Goal: Information Seeking & Learning: Find specific fact

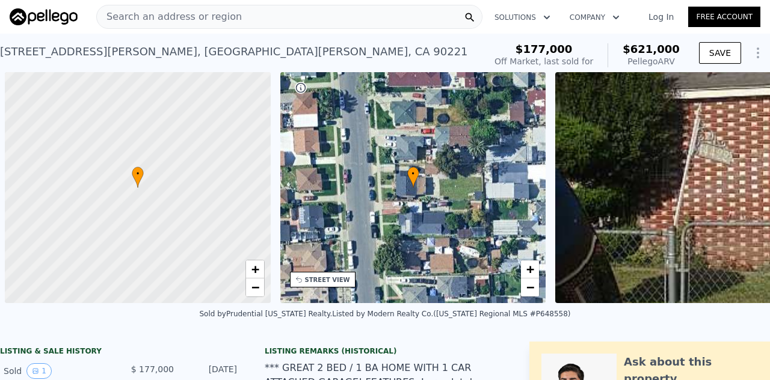
scroll to position [0, 5]
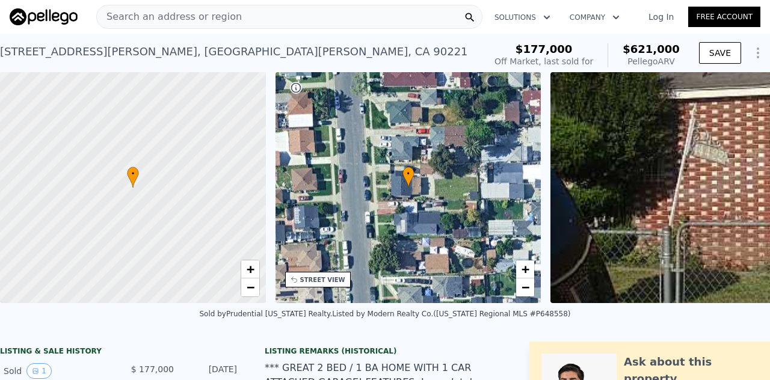
click at [155, 11] on span "Search an address or region" at bounding box center [169, 17] width 145 height 14
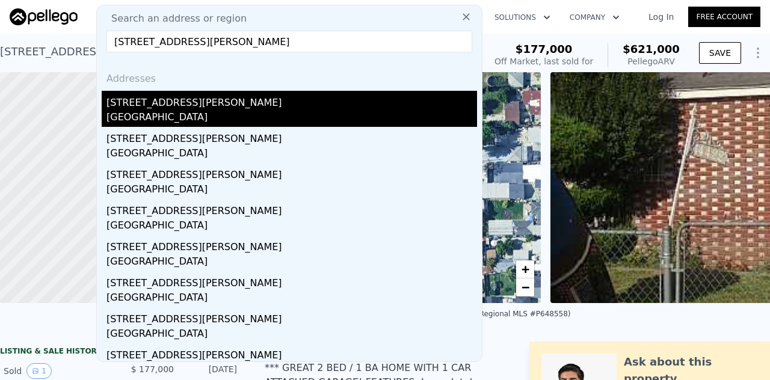
type input "[STREET_ADDRESS][PERSON_NAME]"
click at [133, 103] on div "[STREET_ADDRESS][PERSON_NAME]" at bounding box center [291, 100] width 371 height 19
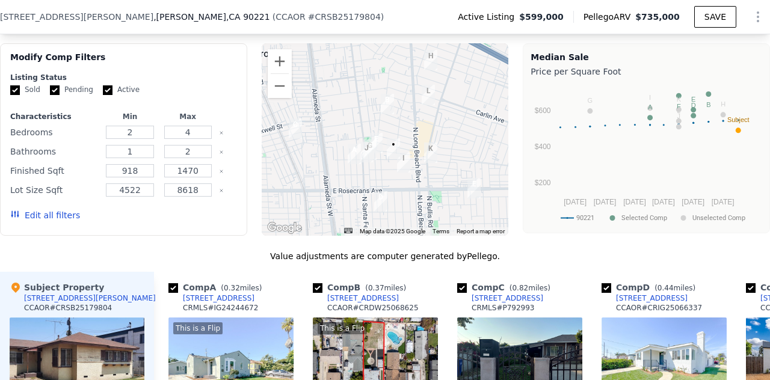
scroll to position [982, 0]
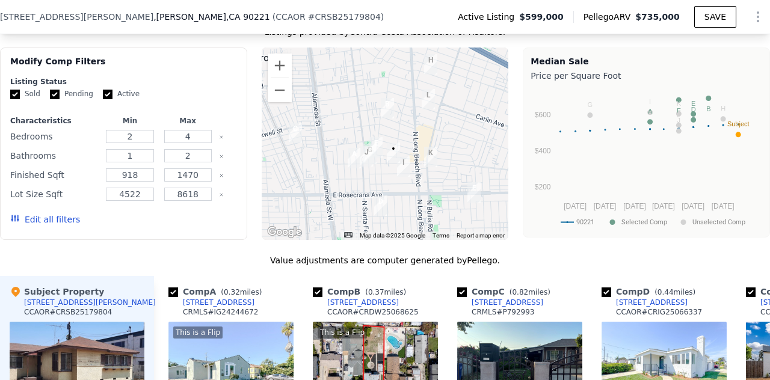
click at [462, 297] on input "checkbox" at bounding box center [462, 293] width 10 height 10
checkbox input "false"
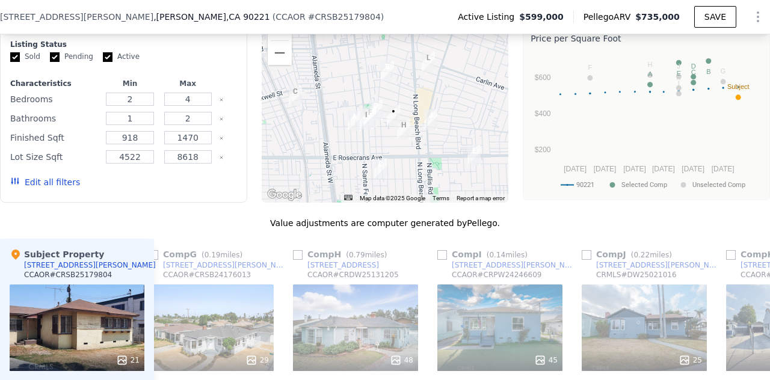
scroll to position [1019, 0]
click at [443, 261] on input "checkbox" at bounding box center [442, 256] width 10 height 10
checkbox input "true"
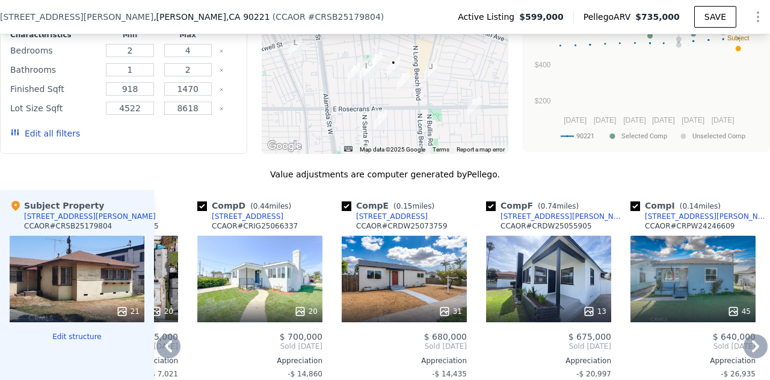
scroll to position [1048, 0]
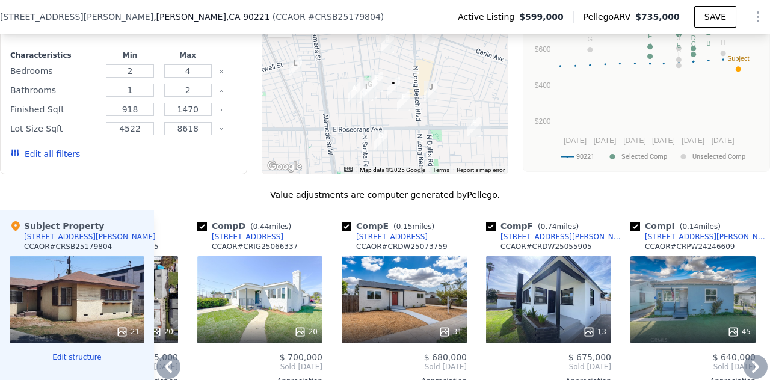
click at [492, 232] on input "checkbox" at bounding box center [491, 227] width 10 height 10
checkbox input "false"
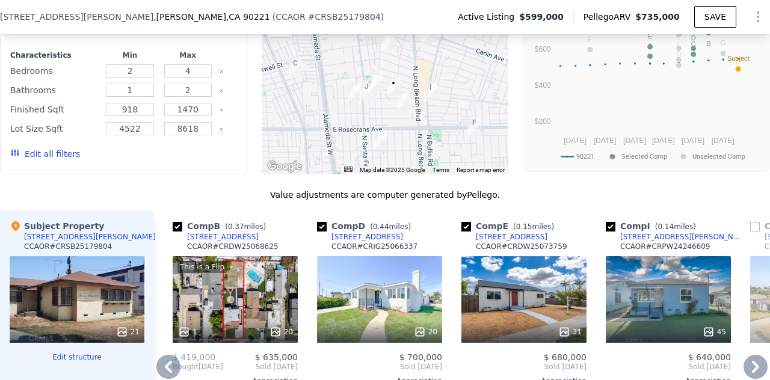
scroll to position [0, 135]
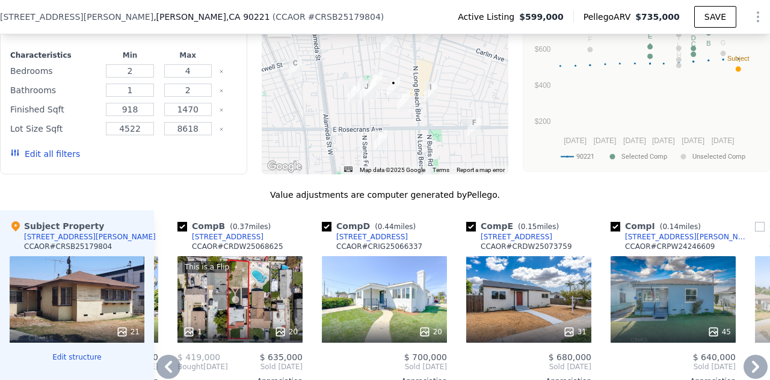
click at [326, 232] on input "checkbox" at bounding box center [327, 227] width 10 height 10
checkbox input "false"
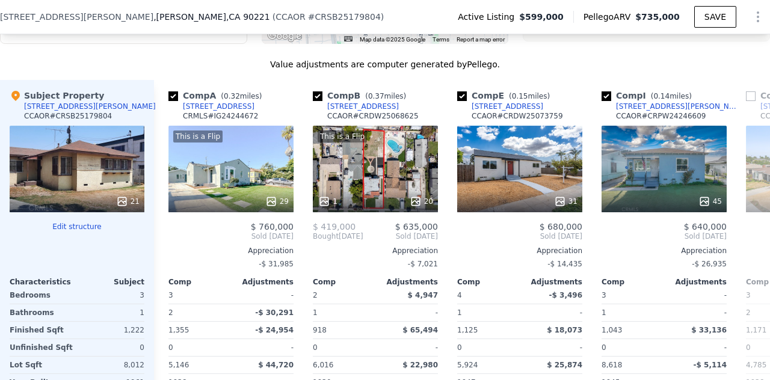
scroll to position [1200, 0]
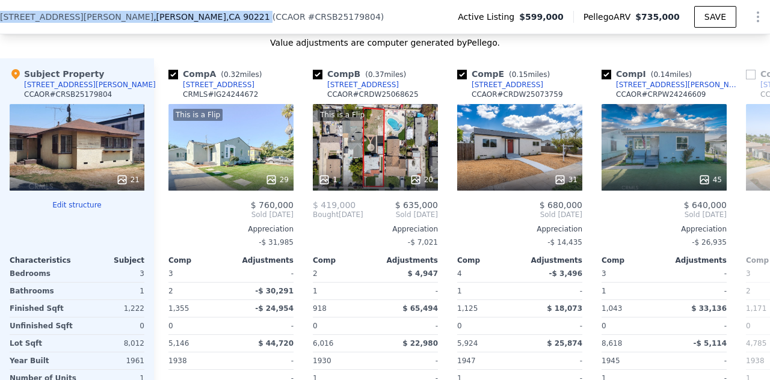
drag, startPoint x: 139, startPoint y: 17, endPoint x: 0, endPoint y: 19, distance: 139.0
click at [0, 19] on div "[STREET_ADDRESS][PERSON_NAME] ( CCAOR # CRSB25179804 )" at bounding box center [196, 17] width 393 height 12
copy div "[STREET_ADDRESS][PERSON_NAME]"
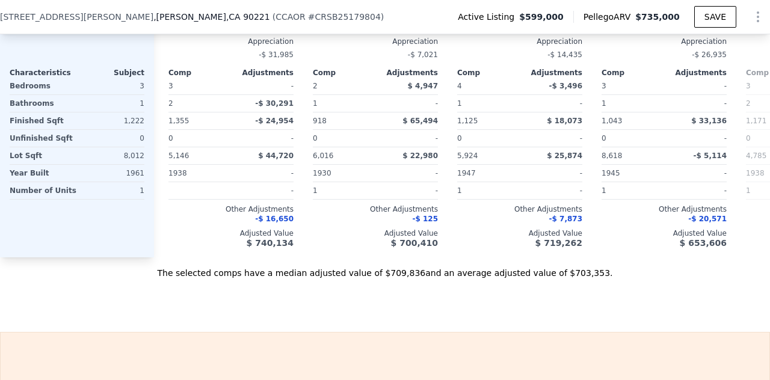
scroll to position [1409, 0]
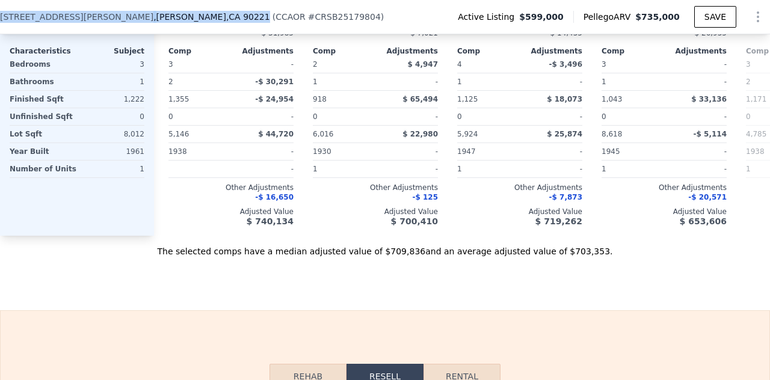
drag, startPoint x: 138, startPoint y: 17, endPoint x: 0, endPoint y: 15, distance: 137.8
click at [0, 15] on div "[STREET_ADDRESS][PERSON_NAME]" at bounding box center [135, 17] width 270 height 12
copy div "[STREET_ADDRESS][PERSON_NAME]"
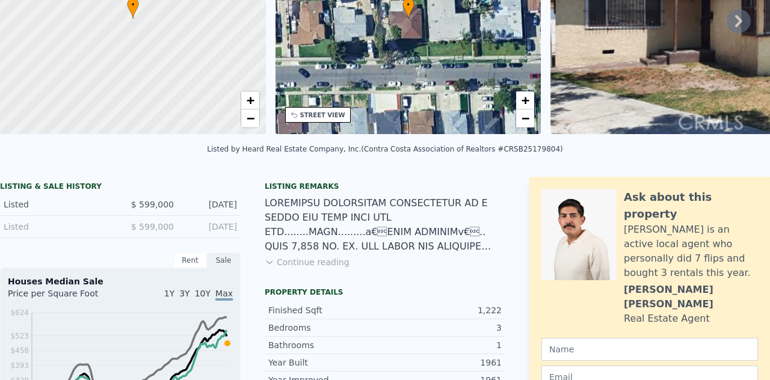
scroll to position [0, 0]
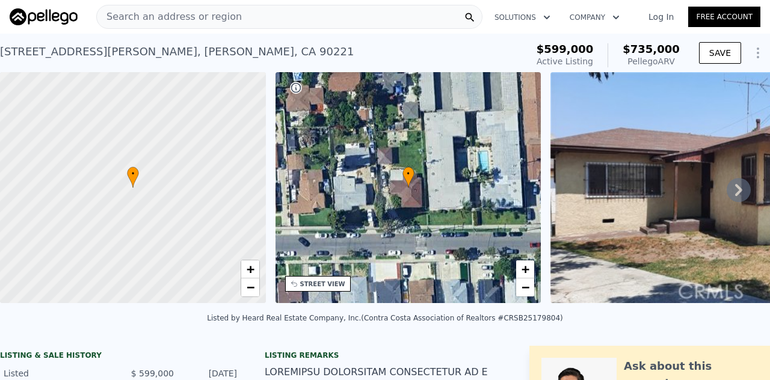
click at [156, 14] on span "Search an address or region" at bounding box center [169, 17] width 145 height 14
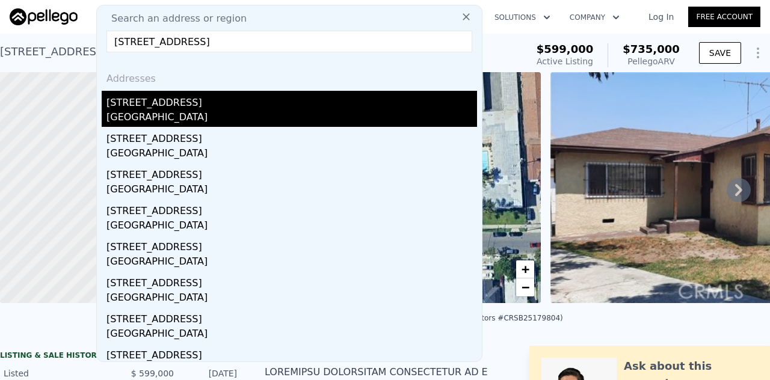
type input "[STREET_ADDRESS]"
click at [116, 117] on div "[GEOGRAPHIC_DATA]" at bounding box center [291, 118] width 371 height 17
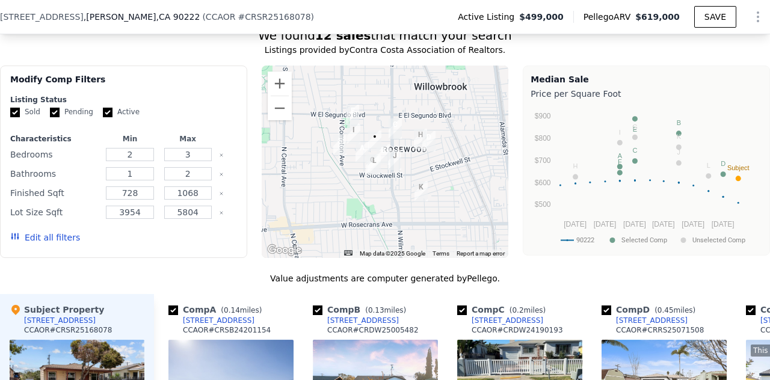
scroll to position [1016, 0]
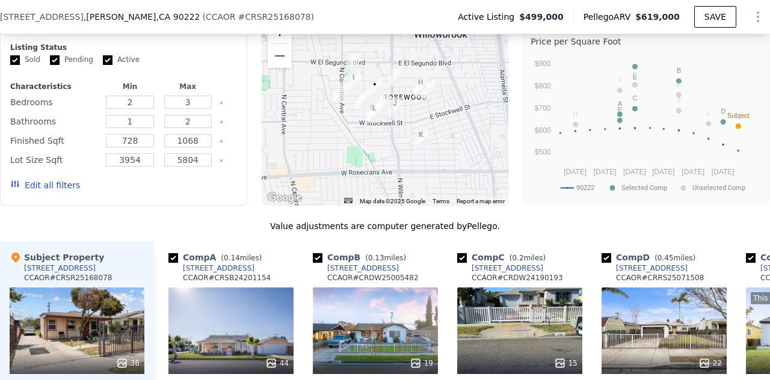
click at [274, 43] on button "Zoom in" at bounding box center [280, 31] width 24 height 24
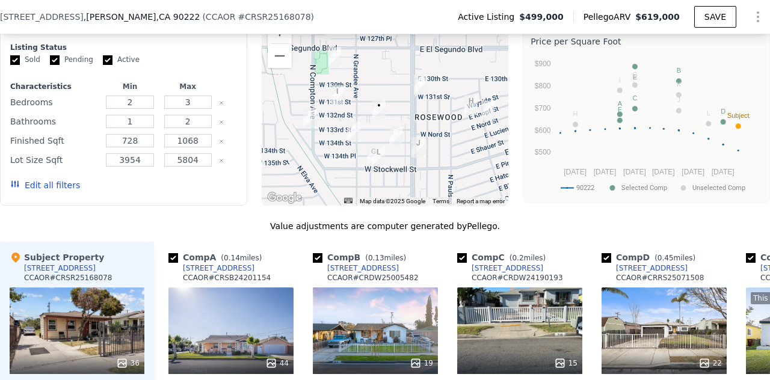
drag, startPoint x: 335, startPoint y: 97, endPoint x: 350, endPoint y: 132, distance: 37.4
click at [350, 132] on img "1001 W 134th St" at bounding box center [353, 132] width 13 height 20
click at [275, 43] on button "Zoom in" at bounding box center [280, 31] width 24 height 24
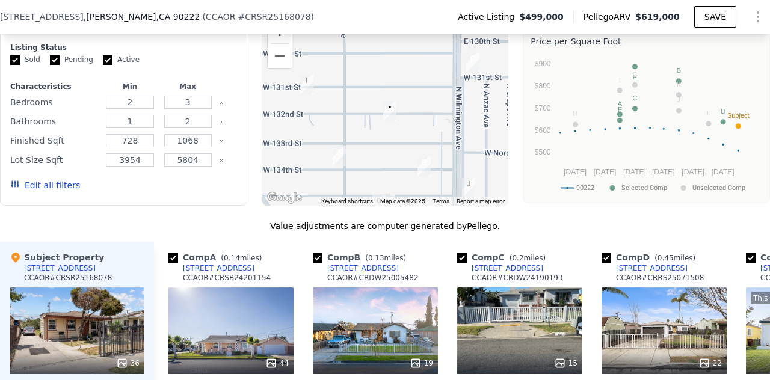
drag, startPoint x: 336, startPoint y: 130, endPoint x: 351, endPoint y: 120, distance: 18.4
click at [351, 120] on div at bounding box center [385, 109] width 247 height 193
click at [278, 66] on button "Zoom out" at bounding box center [280, 56] width 24 height 24
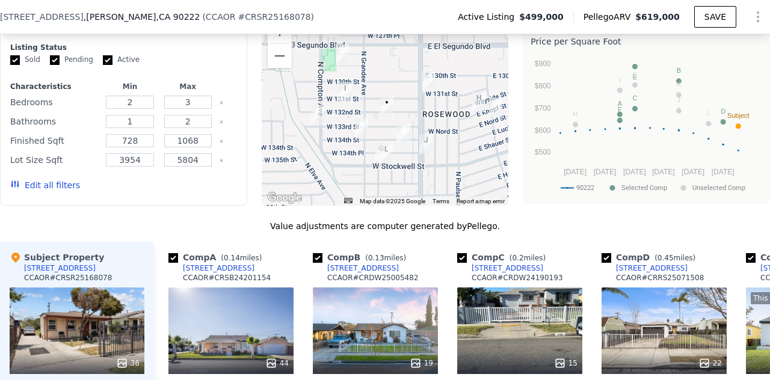
click at [461, 263] on input "checkbox" at bounding box center [462, 258] width 10 height 10
checkbox input "false"
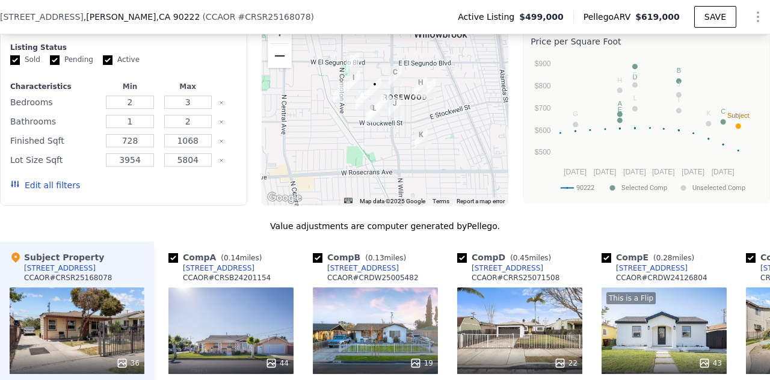
click at [274, 64] on button "Zoom out" at bounding box center [280, 56] width 24 height 24
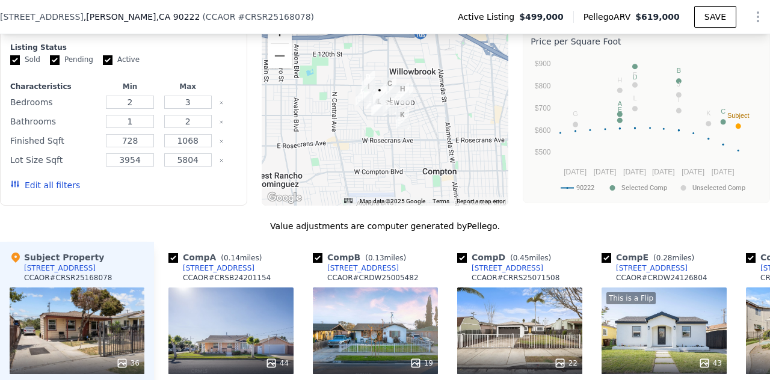
click at [274, 41] on button "Zoom in" at bounding box center [280, 31] width 24 height 24
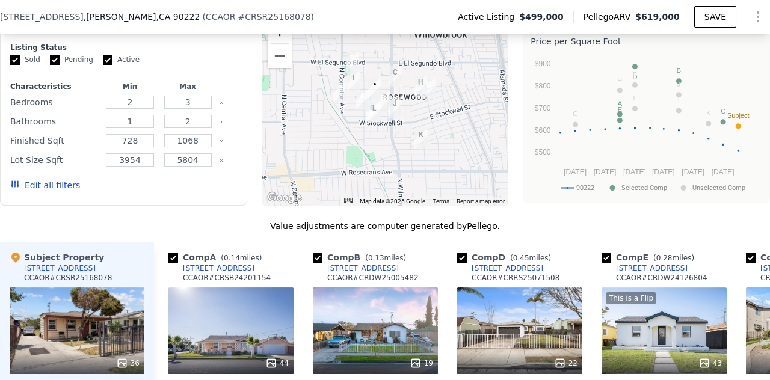
click at [274, 41] on button "Zoom in" at bounding box center [280, 31] width 24 height 24
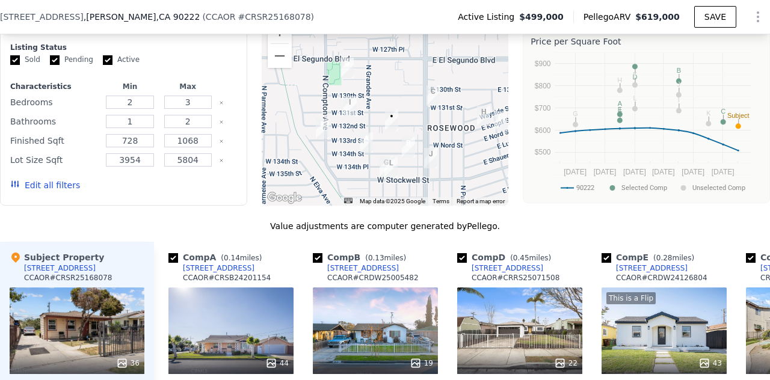
drag, startPoint x: 395, startPoint y: 122, endPoint x: 422, endPoint y: 168, distance: 53.1
click at [424, 168] on img "1816 N Wilmington Ave" at bounding box center [430, 158] width 13 height 20
drag, startPoint x: 699, startPoint y: 275, endPoint x: 626, endPoint y: 267, distance: 73.2
click at [626, 267] on div "Comp E ( 0.28 miles) [STREET_ADDRESS] CCAOR # CRDW24126804" at bounding box center [664, 270] width 125 height 36
drag, startPoint x: 733, startPoint y: 324, endPoint x: 686, endPoint y: 330, distance: 48.0
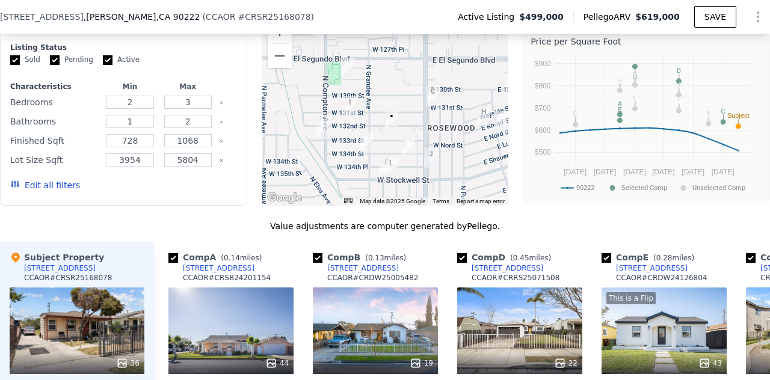
click at [709, 268] on div "Comp E ( 0.28 miles) [STREET_ADDRESS] CCAOR # CRDW24126804" at bounding box center [664, 270] width 125 height 36
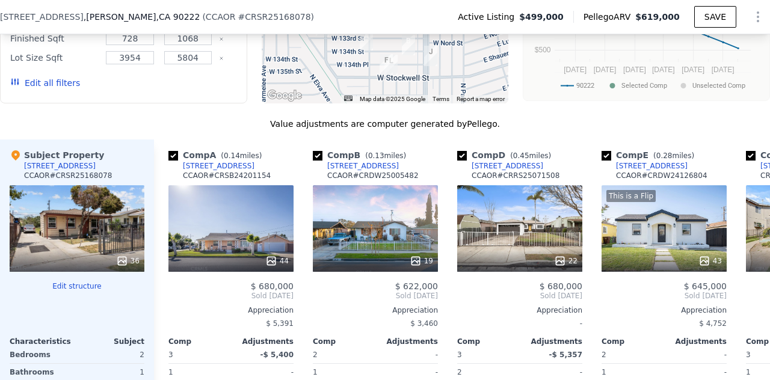
scroll to position [1145, 0]
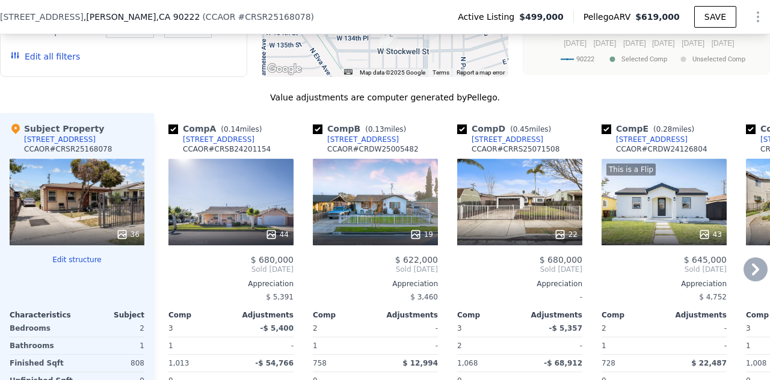
click at [752, 276] on icon at bounding box center [755, 270] width 7 height 12
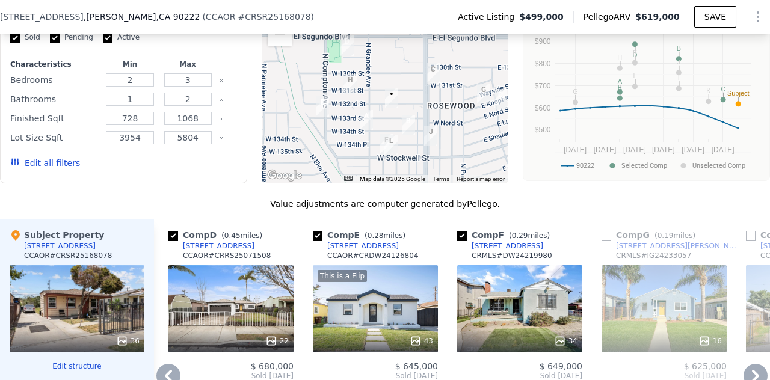
scroll to position [1063, 0]
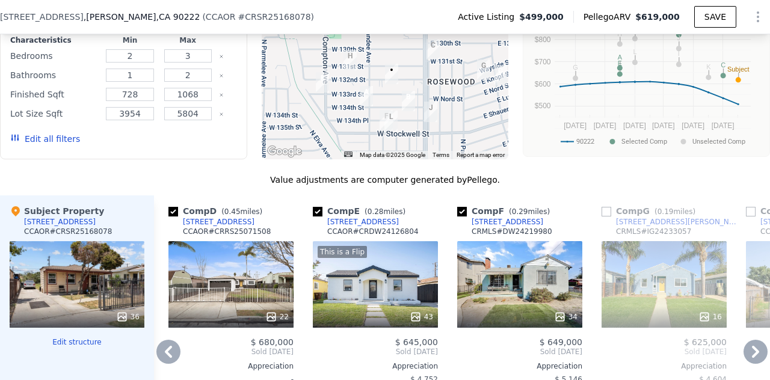
click at [752, 359] on icon at bounding box center [756, 352] width 24 height 24
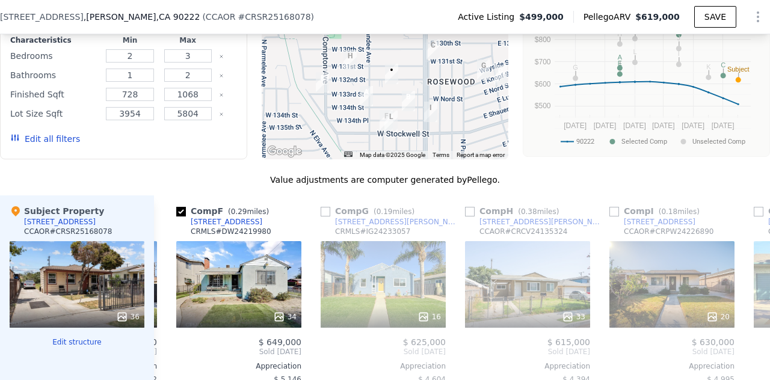
scroll to position [0, 578]
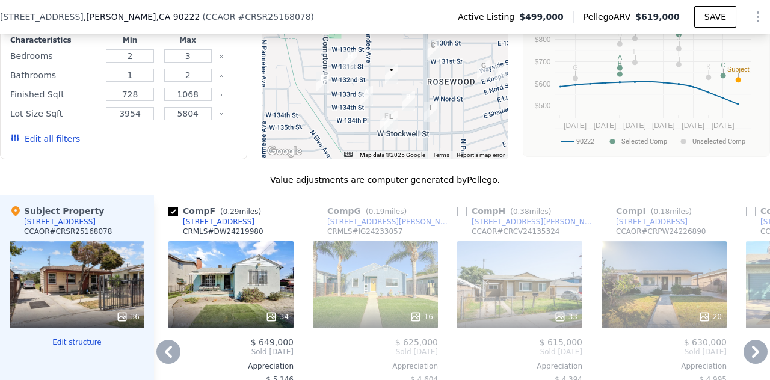
click at [461, 217] on input "checkbox" at bounding box center [462, 212] width 10 height 10
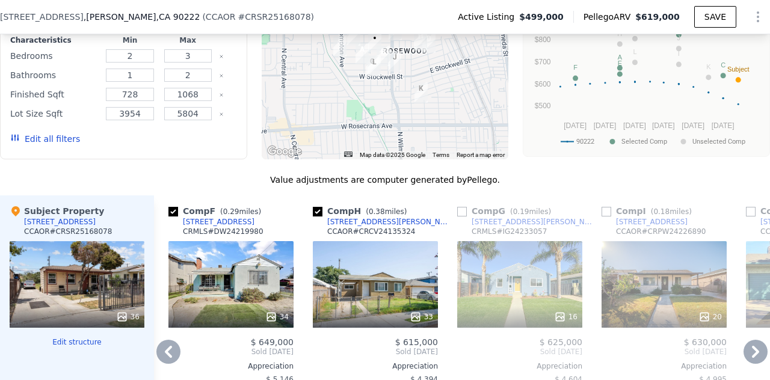
click at [318, 217] on input "checkbox" at bounding box center [318, 212] width 10 height 10
checkbox input "false"
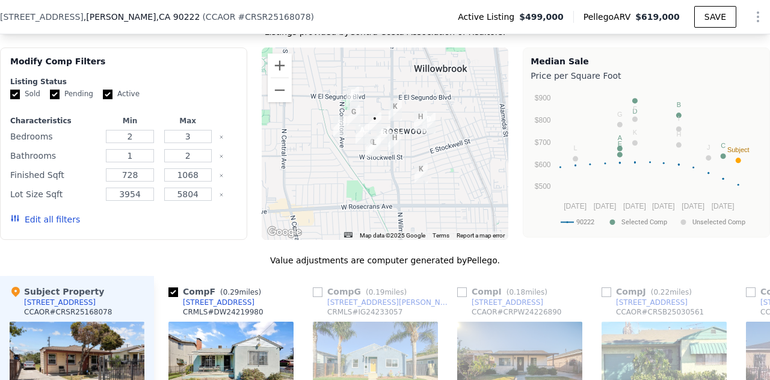
scroll to position [969, 0]
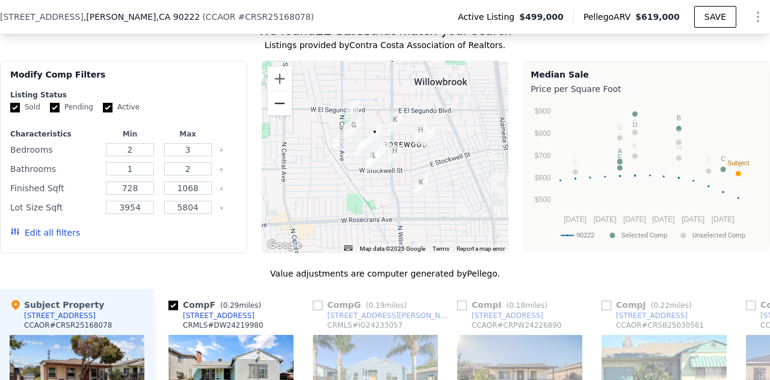
click at [271, 112] on button "Zoom out" at bounding box center [280, 103] width 24 height 24
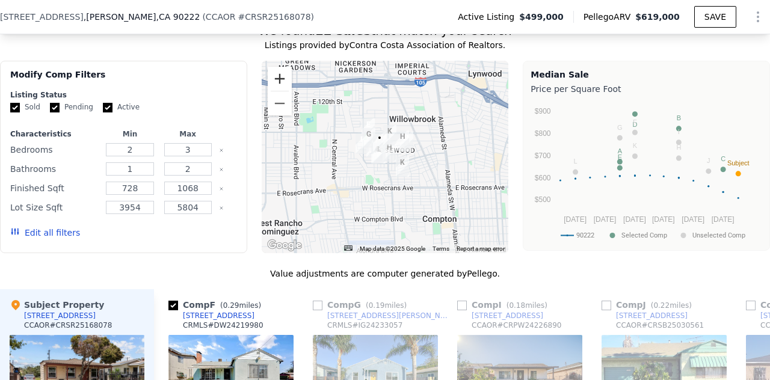
click at [273, 80] on button "Zoom in" at bounding box center [280, 79] width 24 height 24
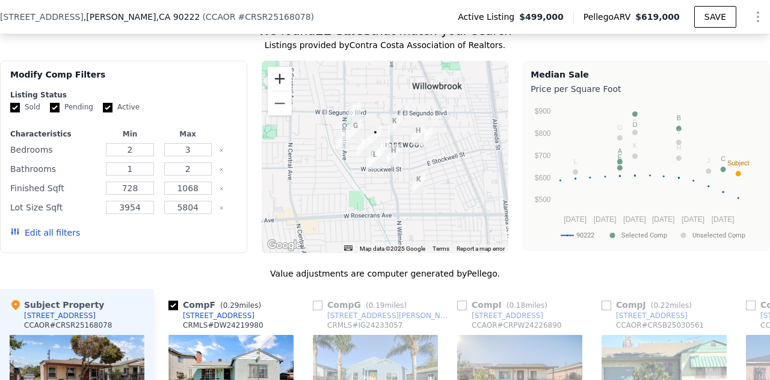
click at [273, 80] on button "Zoom in" at bounding box center [280, 79] width 24 height 24
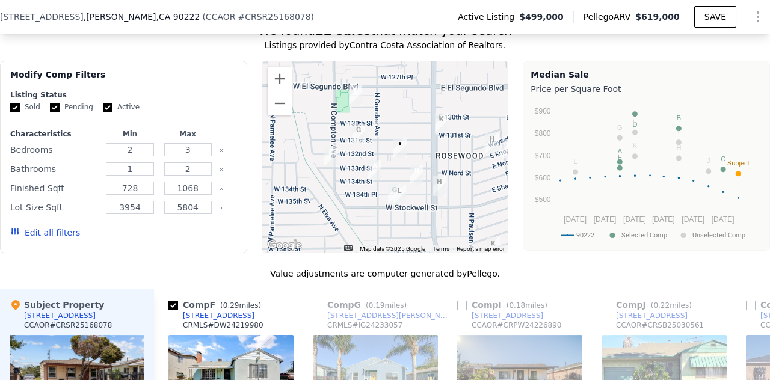
drag, startPoint x: 451, startPoint y: 171, endPoint x: 488, endPoint y: 197, distance: 44.6
click at [488, 197] on div at bounding box center [385, 157] width 247 height 193
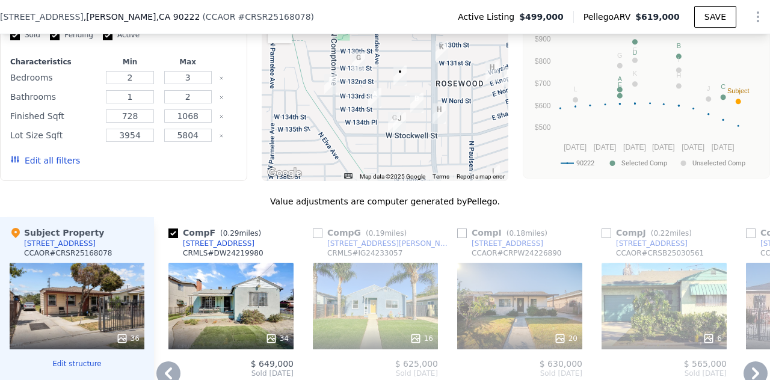
scroll to position [1065, 0]
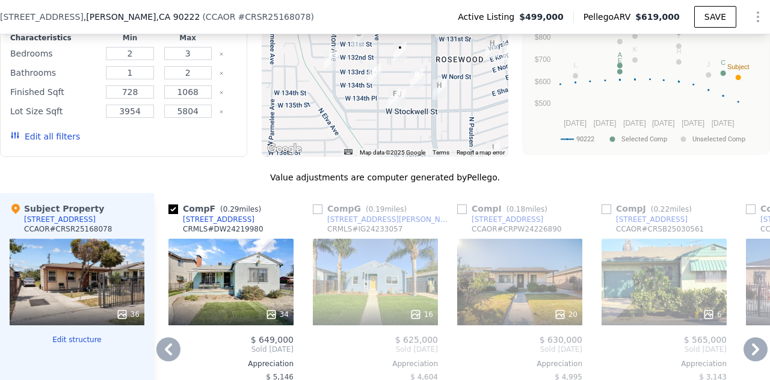
click at [177, 354] on icon at bounding box center [168, 350] width 24 height 24
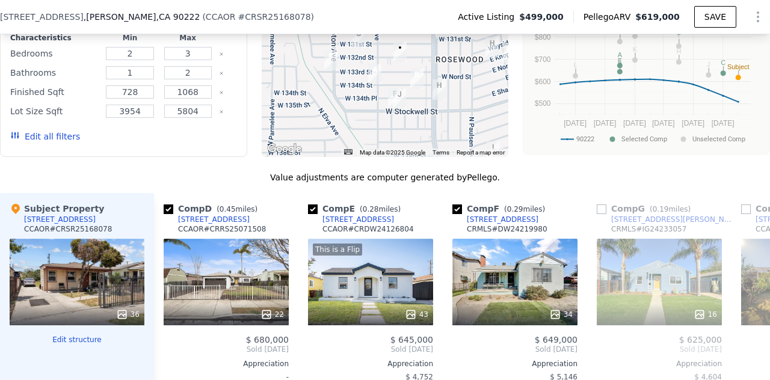
scroll to position [0, 289]
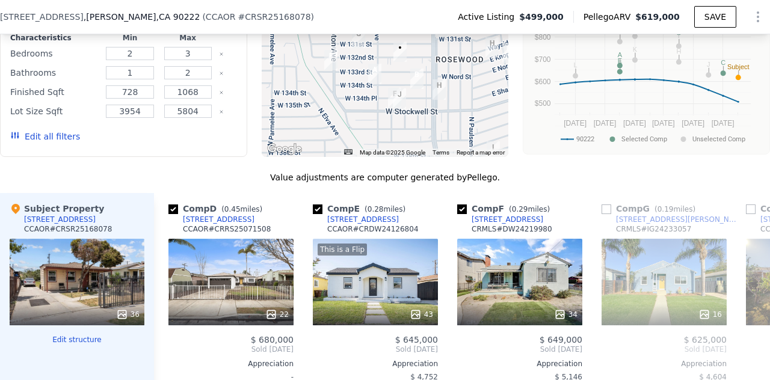
click at [174, 354] on div "Comp A ( 0.14 miles) [STREET_ADDRESS][GEOGRAPHIC_DATA] # CRSB24201154 44 $ 680,…" at bounding box center [462, 386] width 616 height 387
click at [171, 358] on icon at bounding box center [168, 350] width 24 height 24
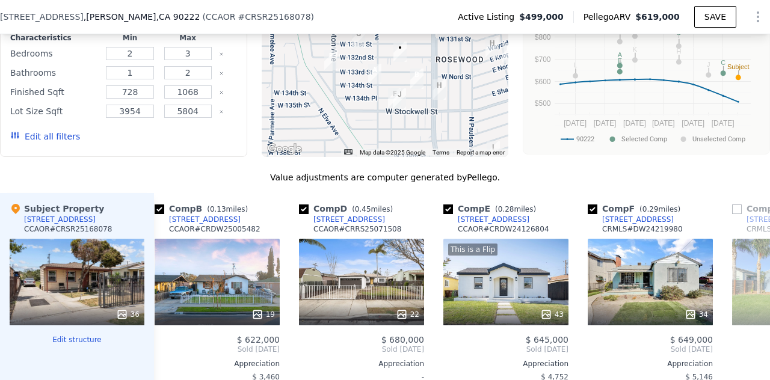
scroll to position [0, 53]
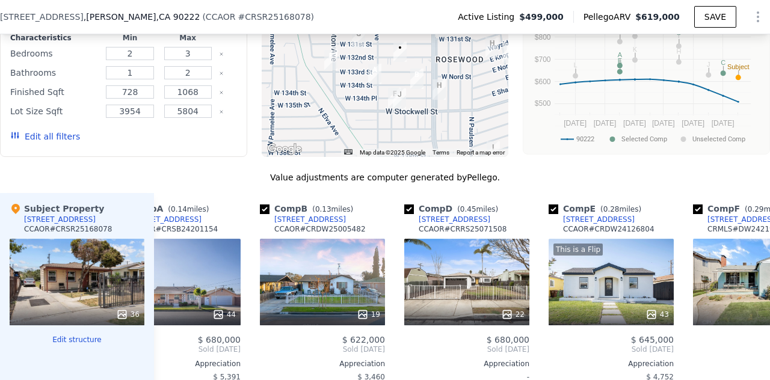
click at [170, 354] on span "Sold [DATE]" at bounding box center [178, 350] width 125 height 10
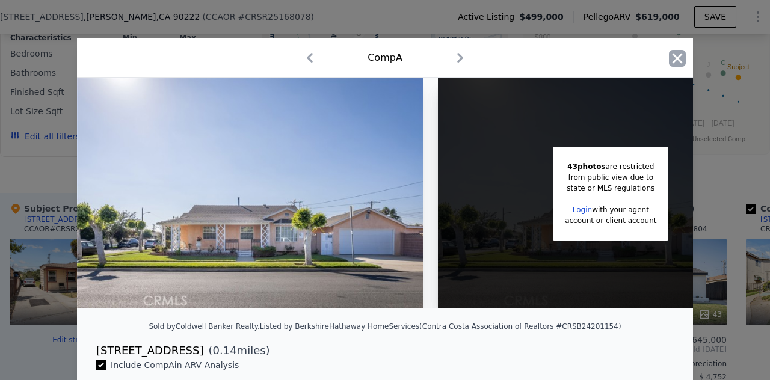
click at [672, 61] on icon "button" at bounding box center [677, 58] width 17 height 17
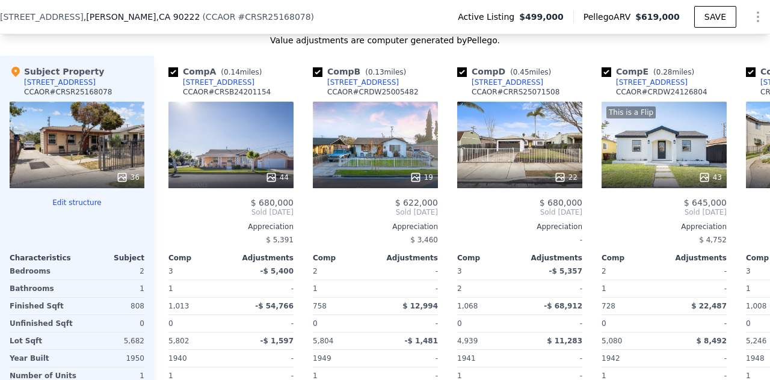
scroll to position [1198, 0]
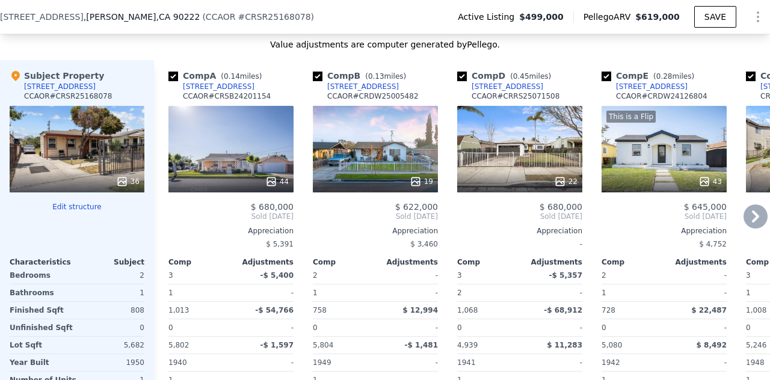
click at [750, 222] on icon at bounding box center [756, 217] width 24 height 24
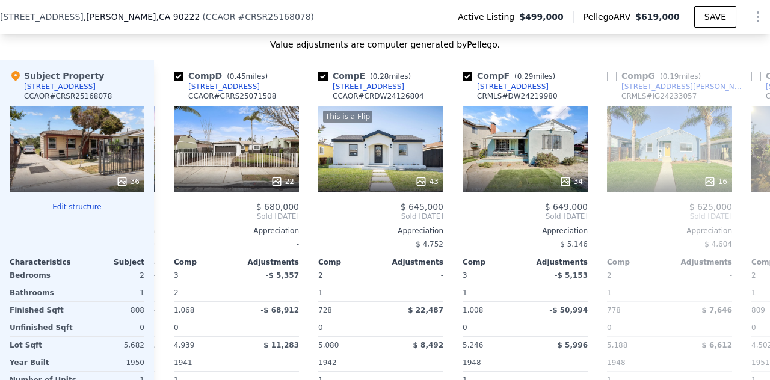
scroll to position [0, 289]
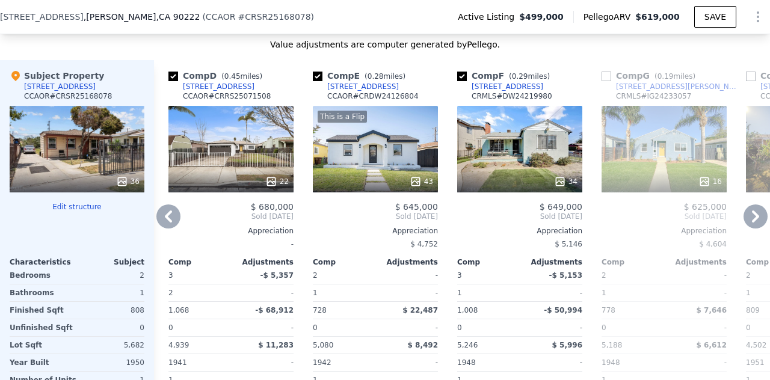
click at [462, 81] on input "checkbox" at bounding box center [462, 77] width 10 height 10
checkbox input "false"
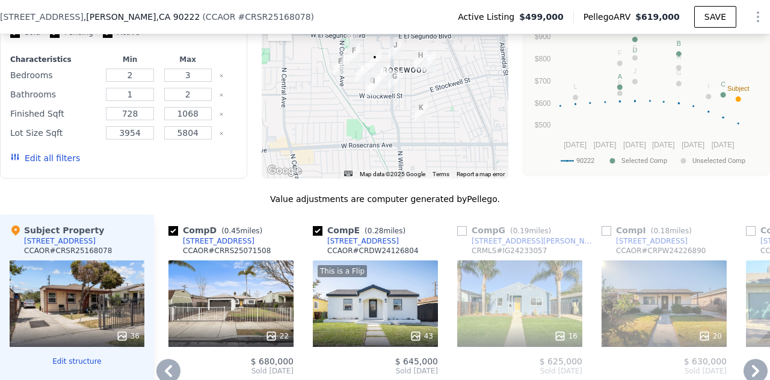
scroll to position [958, 0]
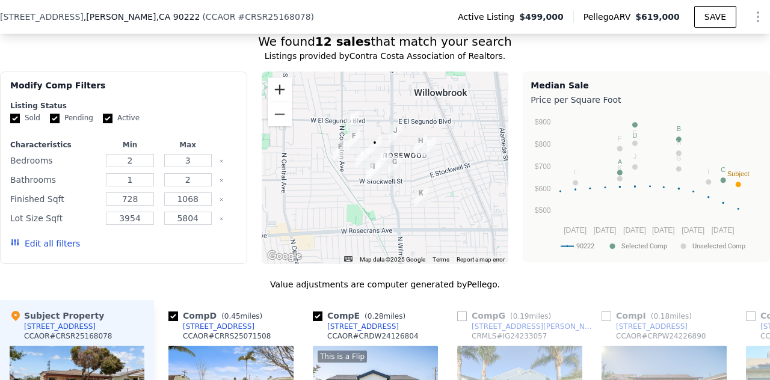
click at [279, 92] on button "Zoom in" at bounding box center [280, 90] width 24 height 24
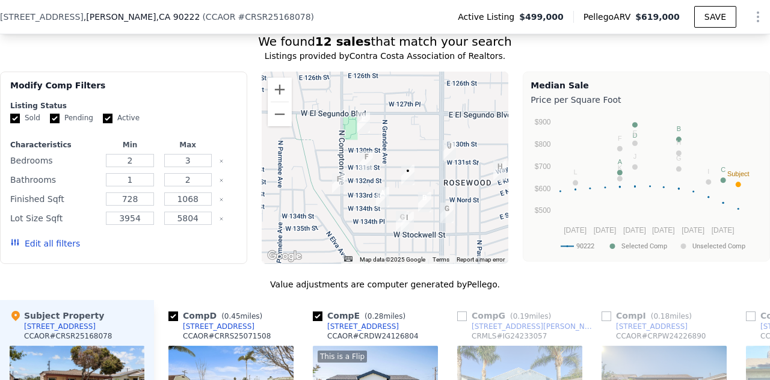
drag, startPoint x: 435, startPoint y: 144, endPoint x: 479, endPoint y: 185, distance: 60.4
click at [479, 185] on div at bounding box center [385, 168] width 247 height 193
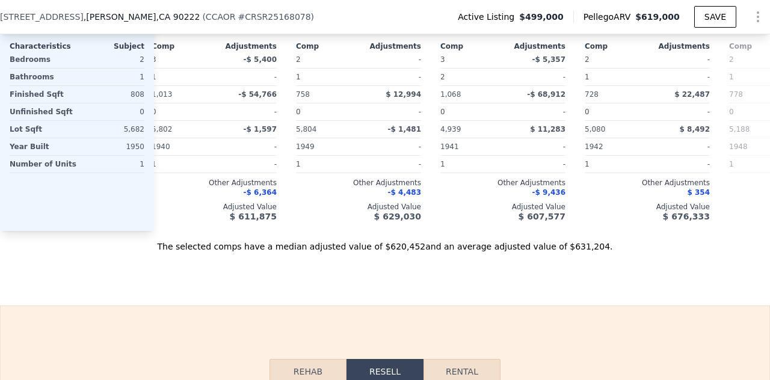
scroll to position [0, 0]
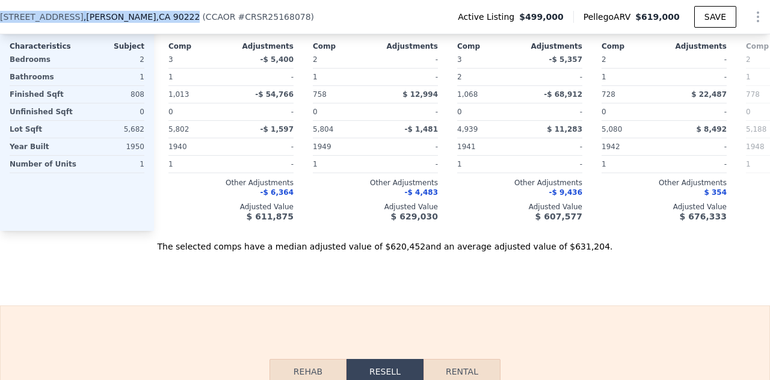
drag, startPoint x: 140, startPoint y: 19, endPoint x: 0, endPoint y: 19, distance: 140.2
click at [0, 19] on div "[STREET_ADDRESS] ( CCAOR # CRSR25168078 )" at bounding box center [162, 17] width 324 height 12
copy div "[STREET_ADDRESS]"
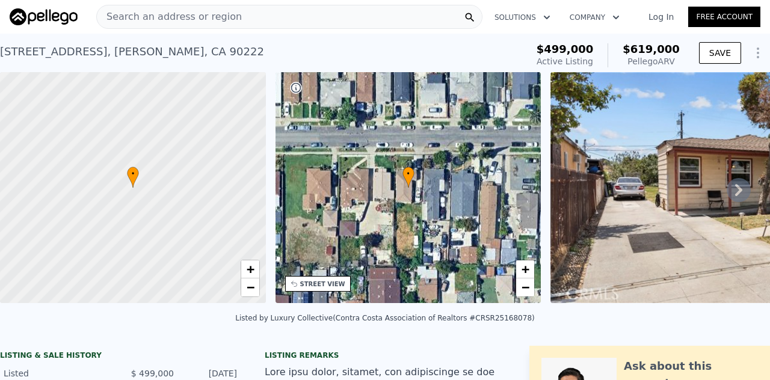
click at [656, 19] on link "Log In" at bounding box center [661, 17] width 54 height 12
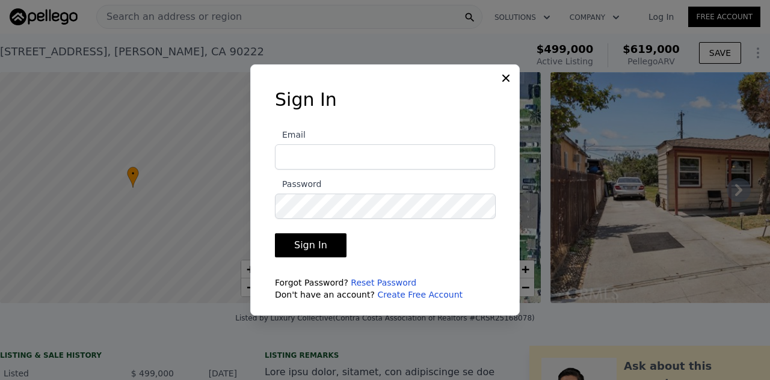
type input "[PERSON_NAME][EMAIL_ADDRESS][DOMAIN_NAME]"
click at [315, 256] on button "Sign In" at bounding box center [311, 245] width 72 height 24
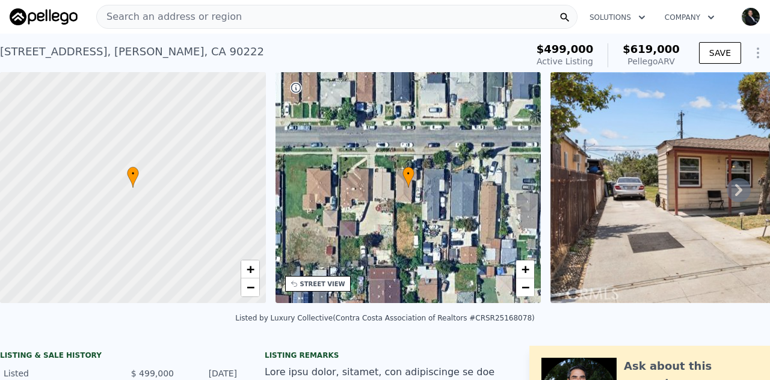
drag, startPoint x: 156, startPoint y: 16, endPoint x: 129, endPoint y: 19, distance: 27.2
click at [129, 19] on span "Search an address or region" at bounding box center [169, 17] width 145 height 14
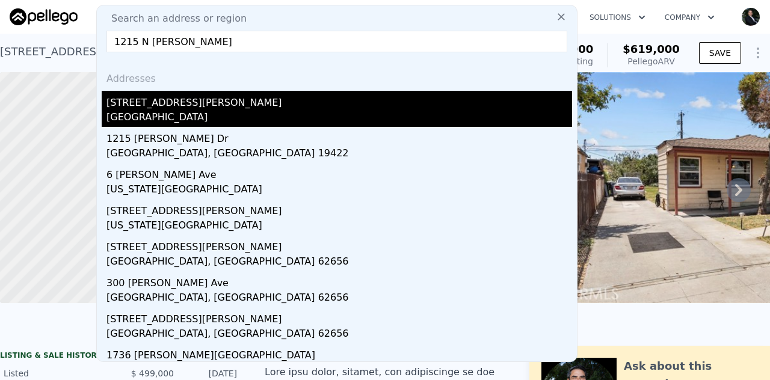
type input "1215 N [PERSON_NAME]"
click at [193, 109] on div "[STREET_ADDRESS][PERSON_NAME]" at bounding box center [339, 100] width 466 height 19
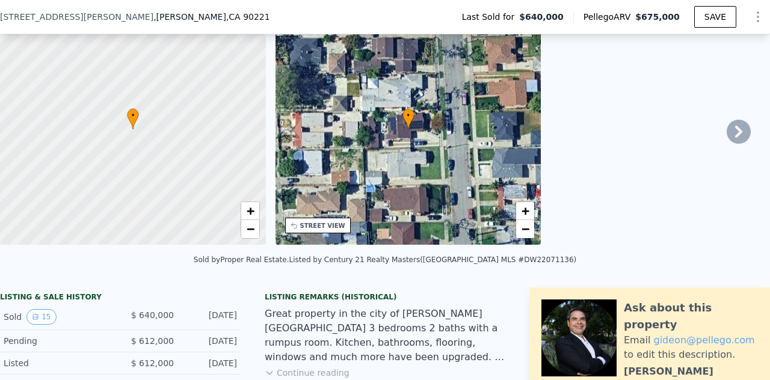
scroll to position [82, 0]
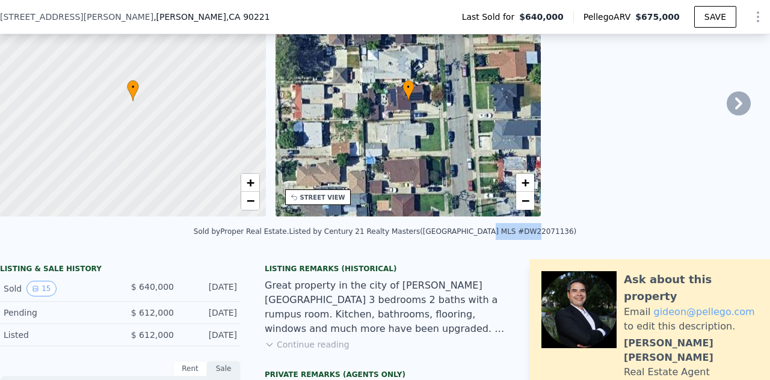
drag, startPoint x: 521, startPoint y: 239, endPoint x: 484, endPoint y: 239, distance: 37.3
click at [484, 236] on div "Listed by Century 21 Realty Masters ([GEOGRAPHIC_DATA] MLS #DW22071136)" at bounding box center [433, 231] width 288 height 8
copy div "DW22071136"
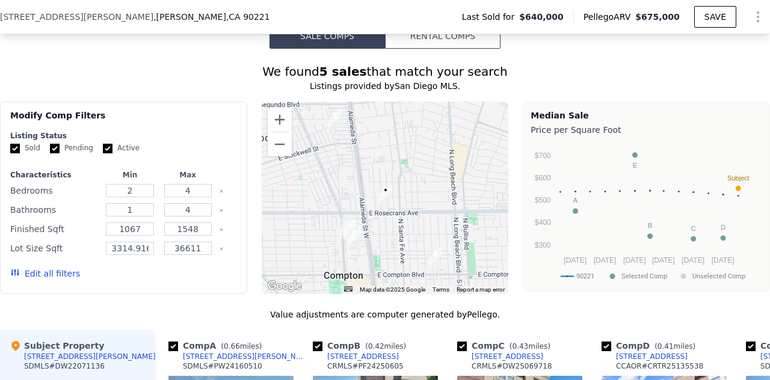
scroll to position [1303, 0]
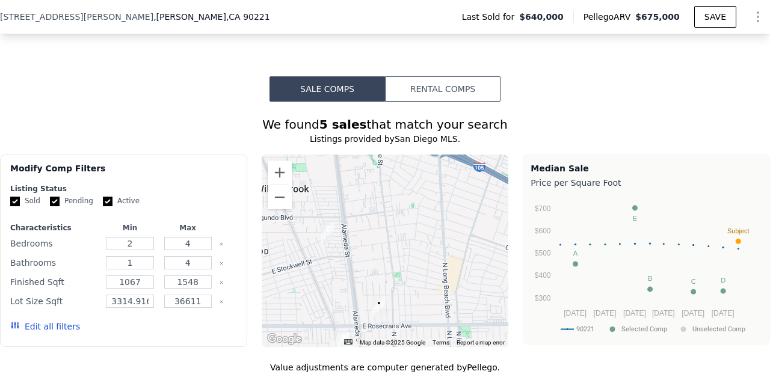
drag, startPoint x: 438, startPoint y: 177, endPoint x: 431, endPoint y: 240, distance: 63.0
click at [431, 240] on div at bounding box center [385, 251] width 247 height 193
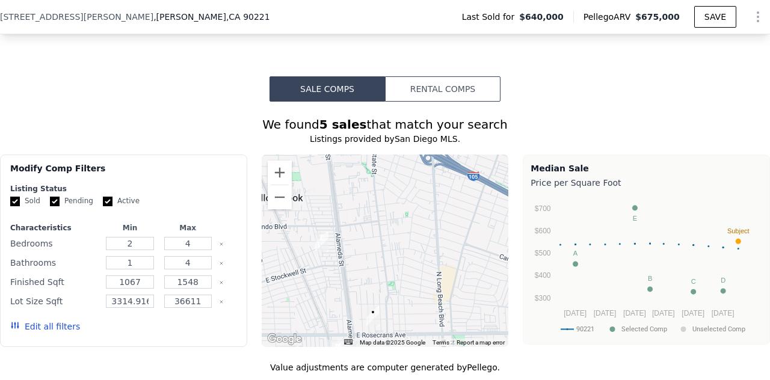
drag, startPoint x: 415, startPoint y: 207, endPoint x: 409, endPoint y: 217, distance: 11.4
click at [409, 217] on div at bounding box center [385, 251] width 247 height 193
click at [390, 185] on div at bounding box center [385, 251] width 247 height 193
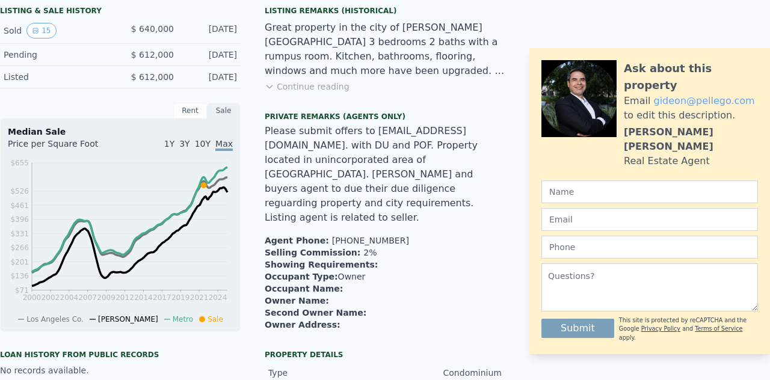
scroll to position [0, 0]
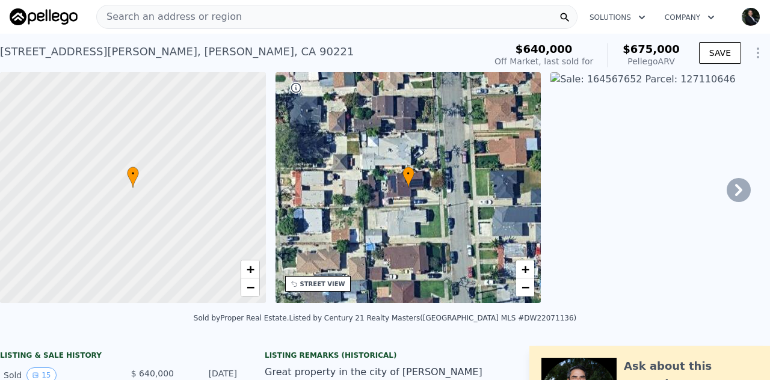
click at [154, 16] on span "Search an address or region" at bounding box center [169, 17] width 145 height 14
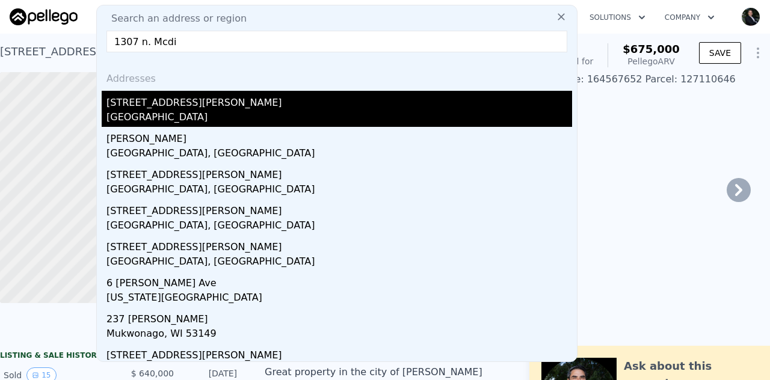
type input "1307 n. Mcdi"
click at [141, 110] on div "[GEOGRAPHIC_DATA]" at bounding box center [339, 118] width 466 height 17
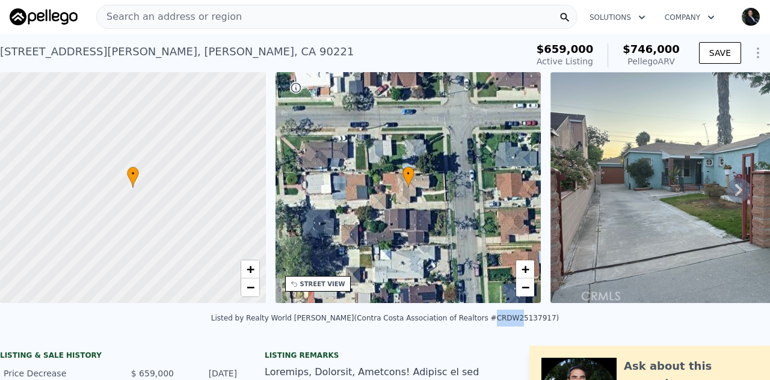
drag, startPoint x: 466, startPoint y: 324, endPoint x: 497, endPoint y: 315, distance: 32.4
click at [486, 321] on div "Listed by Realty World [PERSON_NAME] (Contra Costa Association of Realtors #CRD…" at bounding box center [385, 318] width 348 height 8
drag, startPoint x: 514, startPoint y: 323, endPoint x: 478, endPoint y: 327, distance: 36.9
click at [471, 323] on div "Listed by Realty World [PERSON_NAME] (Contra Costa Association of Realtors #CRD…" at bounding box center [385, 318] width 348 height 8
copy div "RDW25137917"
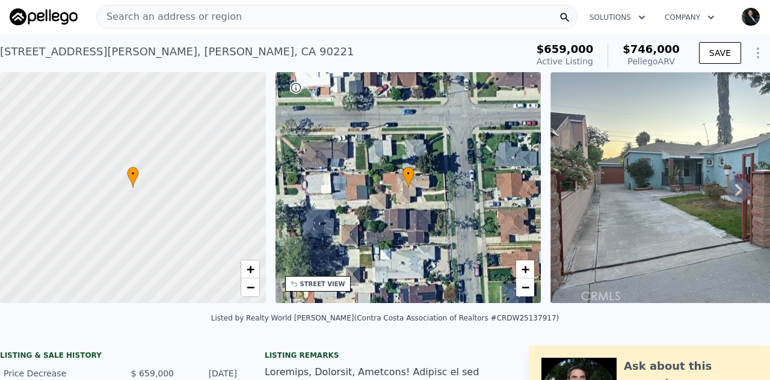
click at [132, 16] on span "Search an address or region" at bounding box center [169, 17] width 145 height 14
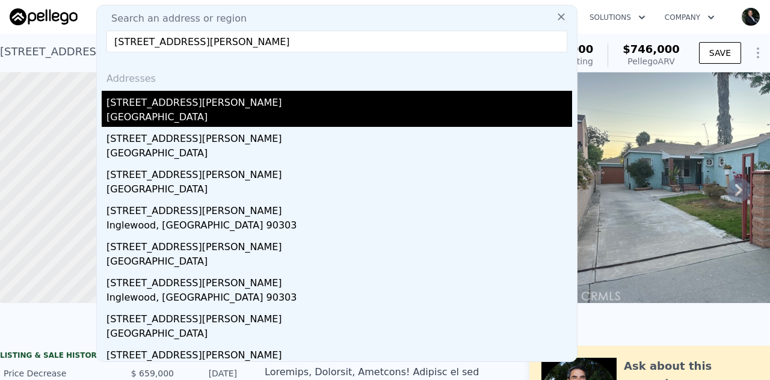
type input "[STREET_ADDRESS][PERSON_NAME]"
click at [149, 108] on div "[STREET_ADDRESS][PERSON_NAME]" at bounding box center [339, 100] width 466 height 19
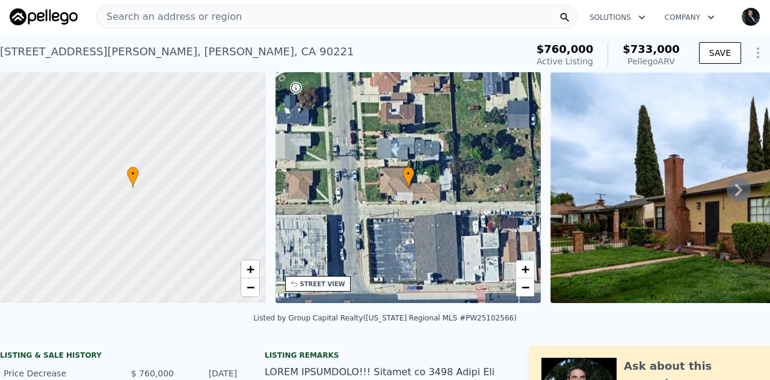
click at [135, 19] on span "Search an address or region" at bounding box center [169, 17] width 145 height 14
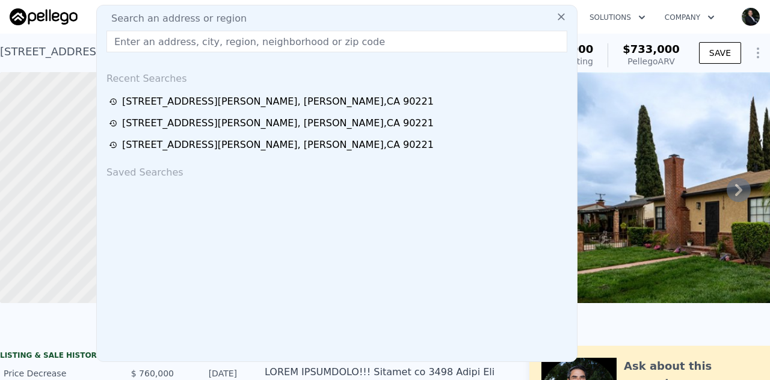
drag, startPoint x: 135, startPoint y: 19, endPoint x: 131, endPoint y: 44, distance: 25.5
click at [131, 44] on input "text" at bounding box center [336, 42] width 461 height 22
paste input "[STREET_ADDRESS]"
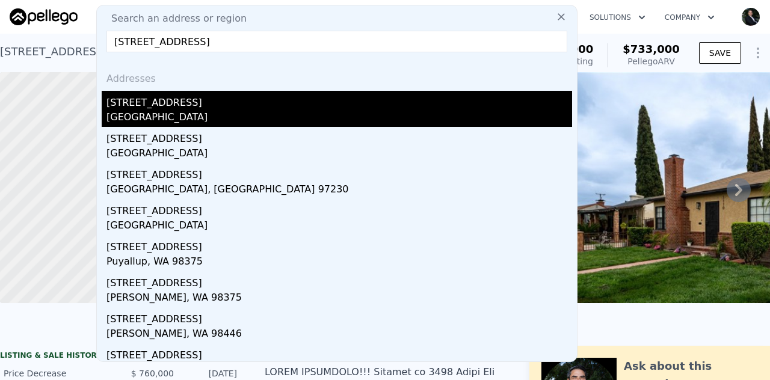
type input "[STREET_ADDRESS]"
click at [155, 105] on div "[STREET_ADDRESS]" at bounding box center [339, 100] width 466 height 19
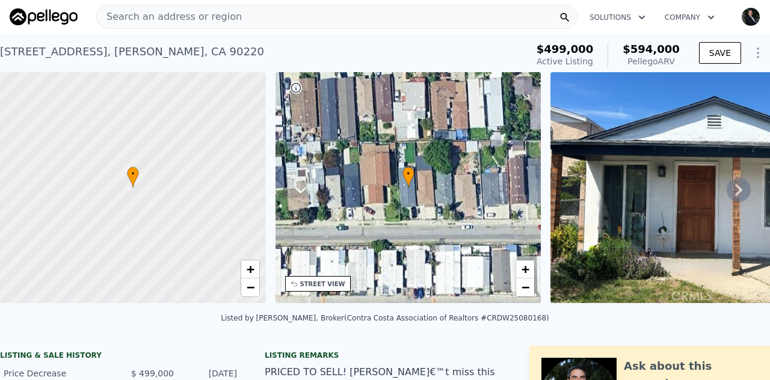
click at [736, 194] on icon at bounding box center [739, 190] width 24 height 24
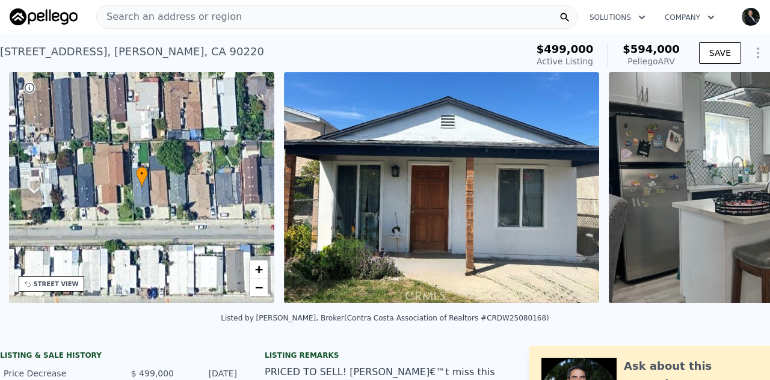
scroll to position [0, 280]
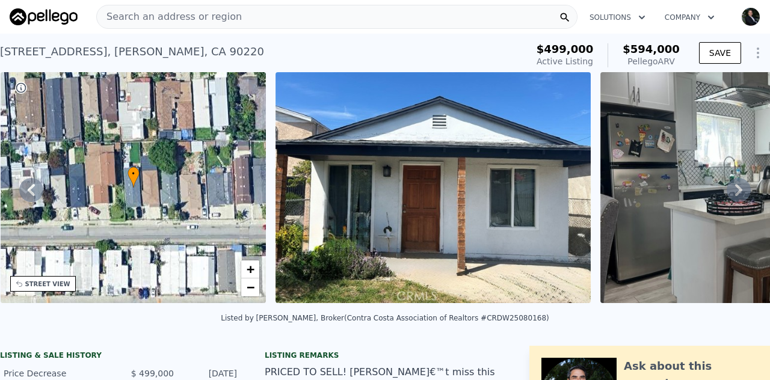
click at [735, 196] on icon at bounding box center [738, 190] width 7 height 12
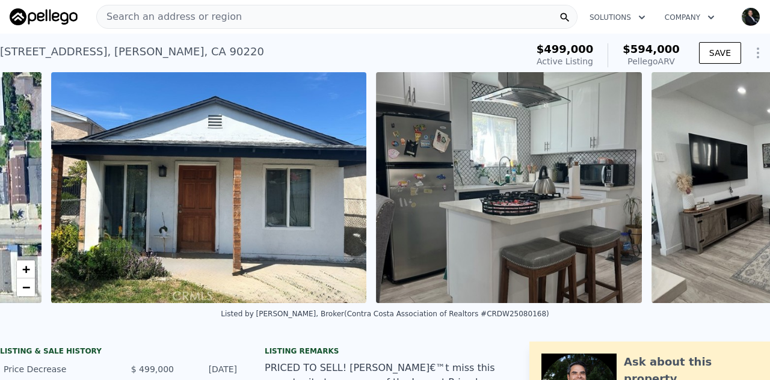
scroll to position [0, 551]
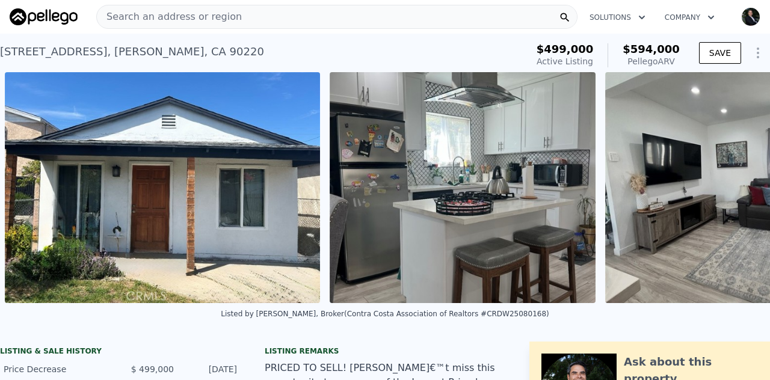
click at [730, 196] on div "• + − • + − STREET VIEW Loading... SATELLITE VIEW" at bounding box center [385, 187] width 770 height 231
click at [734, 196] on icon at bounding box center [739, 188] width 24 height 24
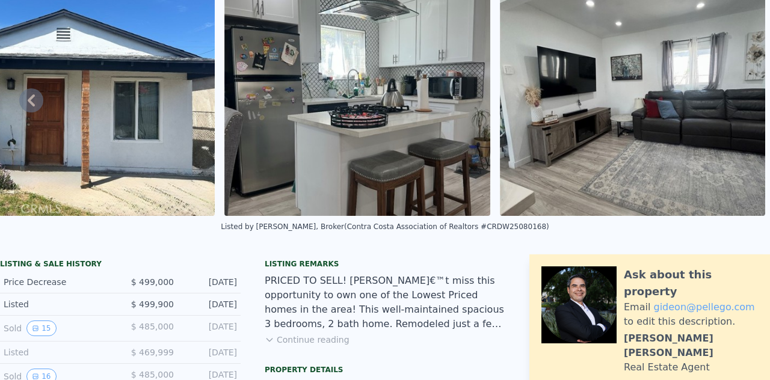
scroll to position [0, 0]
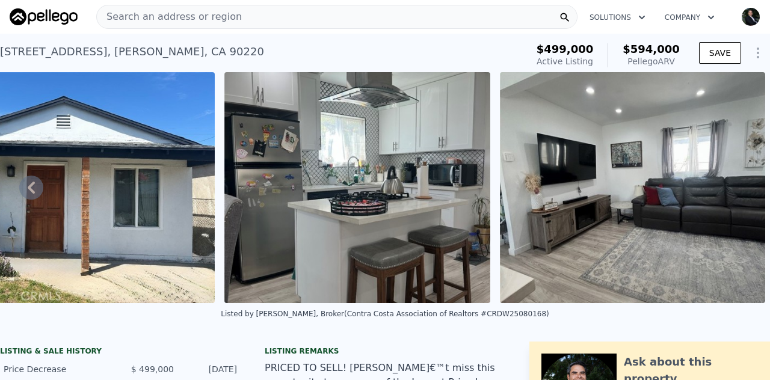
click at [181, 19] on span "Search an address or region" at bounding box center [169, 17] width 145 height 14
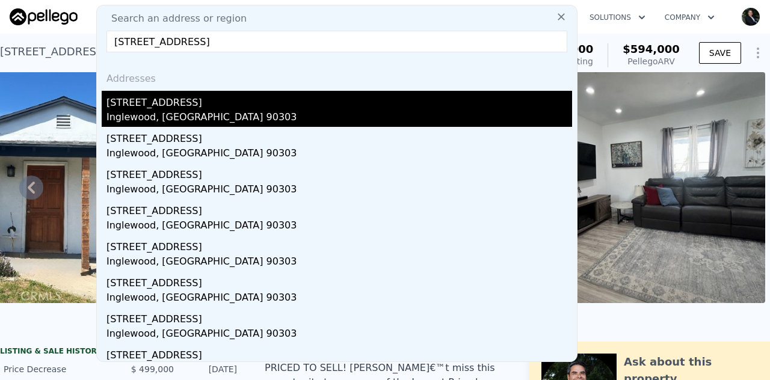
type input "[STREET_ADDRESS]"
click at [158, 108] on div "[STREET_ADDRESS]" at bounding box center [339, 100] width 466 height 19
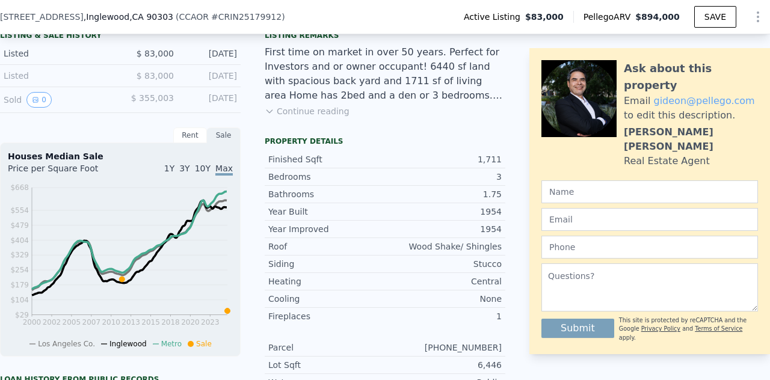
scroll to position [313, 0]
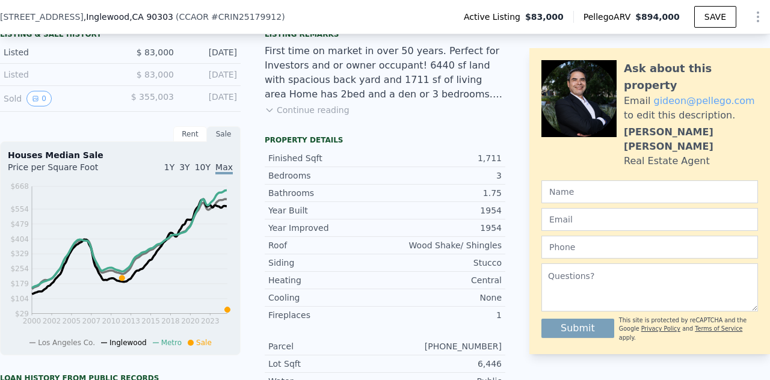
click at [378, 249] on div "Roof" at bounding box center [326, 245] width 117 height 12
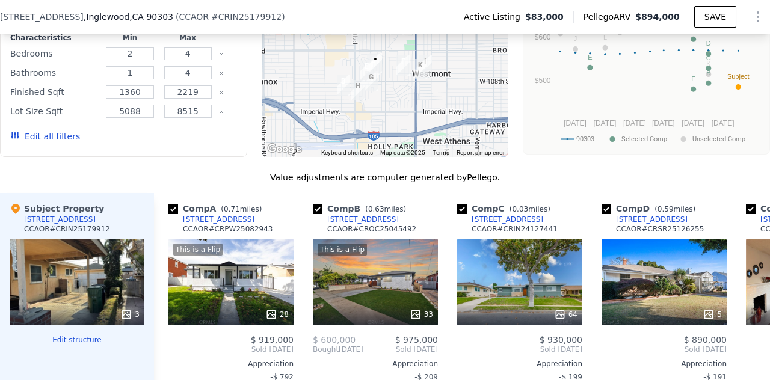
scroll to position [1083, 0]
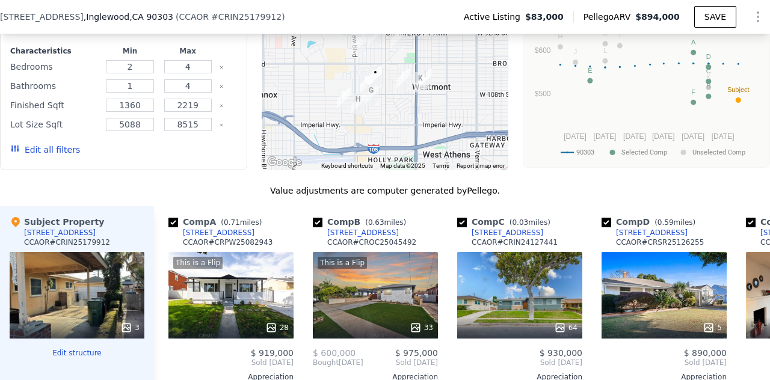
click at [90, 20] on span ", Inglewood , [GEOGRAPHIC_DATA] 90303" at bounding box center [129, 17] width 90 height 12
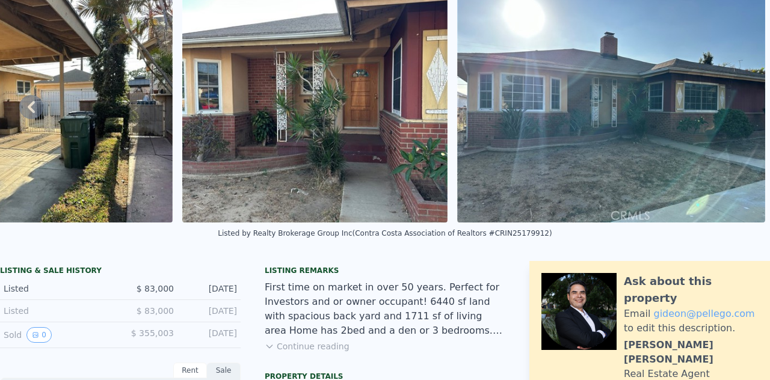
scroll to position [0, 0]
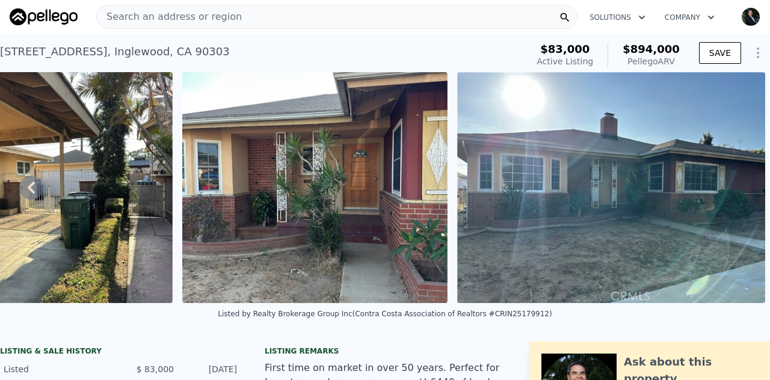
click at [157, 14] on span "Search an address or region" at bounding box center [169, 17] width 145 height 14
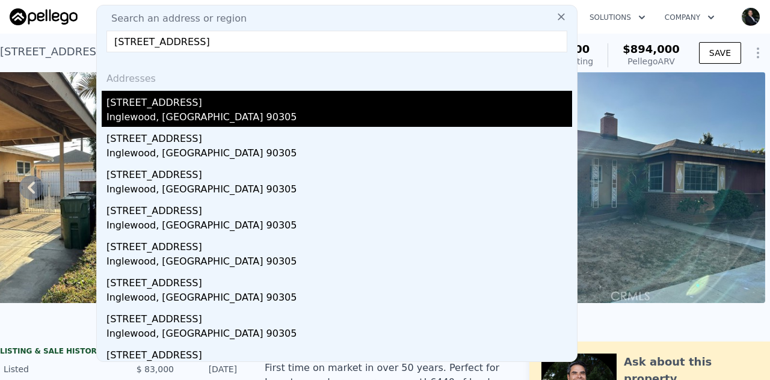
type input "[STREET_ADDRESS]"
click at [167, 104] on div "[STREET_ADDRESS]" at bounding box center [339, 100] width 466 height 19
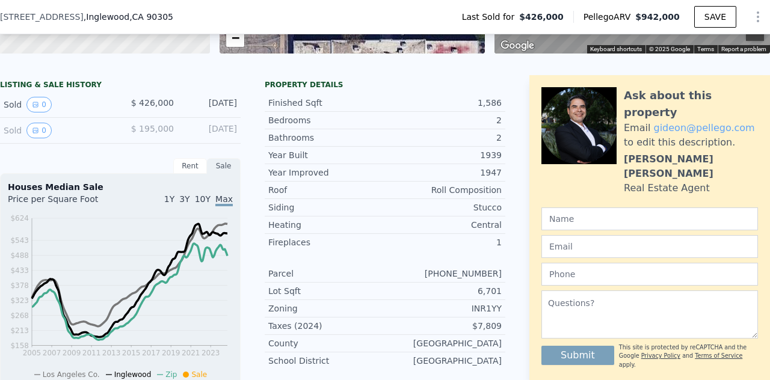
scroll to position [249, 0]
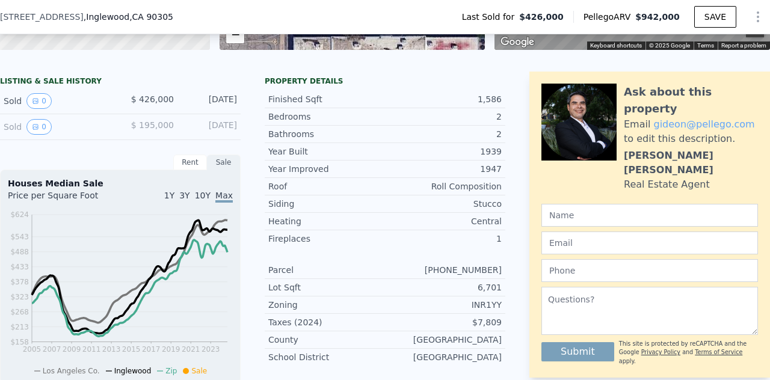
click at [321, 175] on div "Year Improved" at bounding box center [326, 169] width 117 height 12
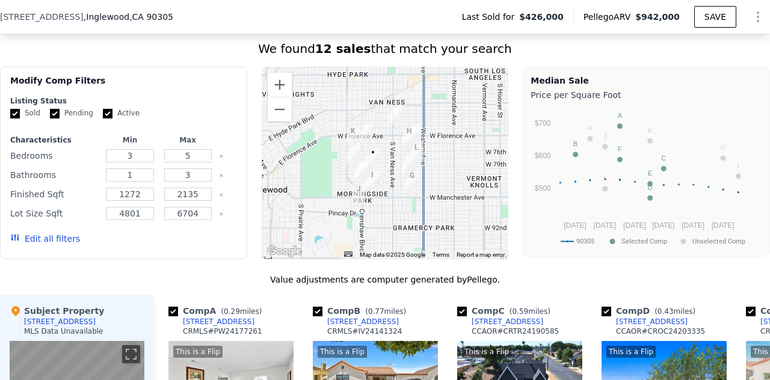
scroll to position [970, 0]
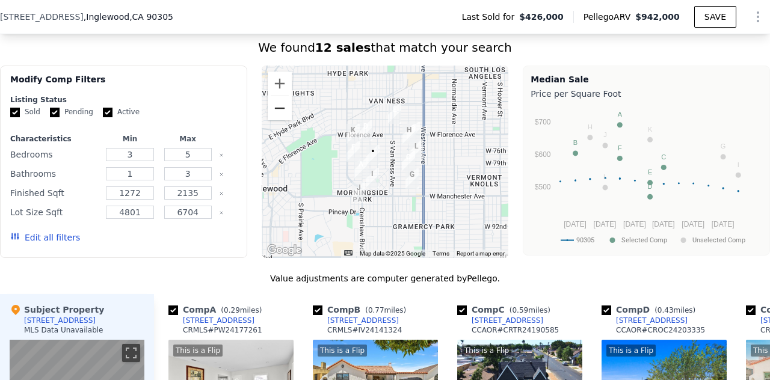
click at [276, 120] on button "Zoom out" at bounding box center [280, 108] width 24 height 24
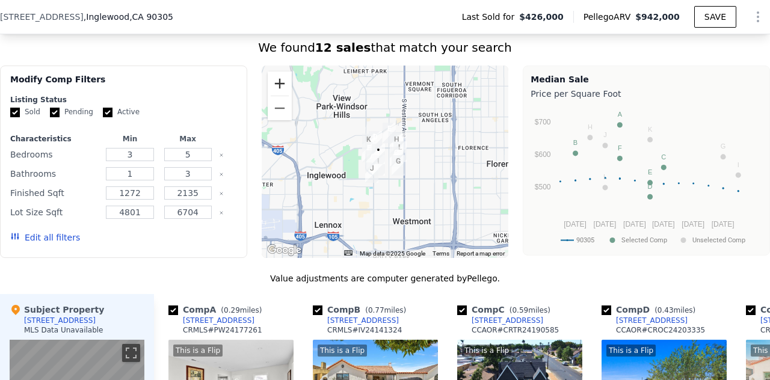
click at [277, 82] on button "Zoom in" at bounding box center [280, 84] width 24 height 24
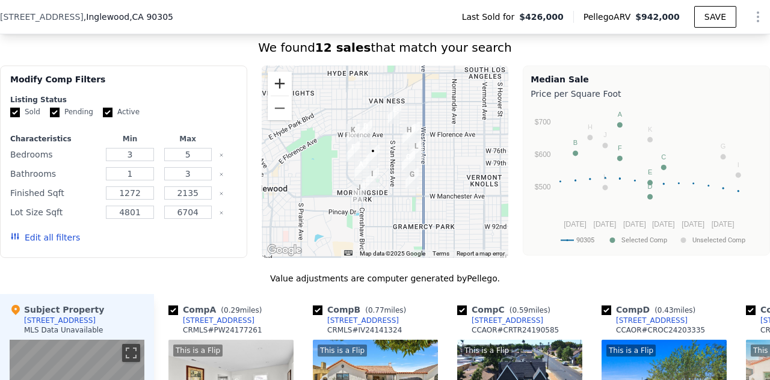
click at [277, 82] on button "Zoom in" at bounding box center [280, 84] width 24 height 24
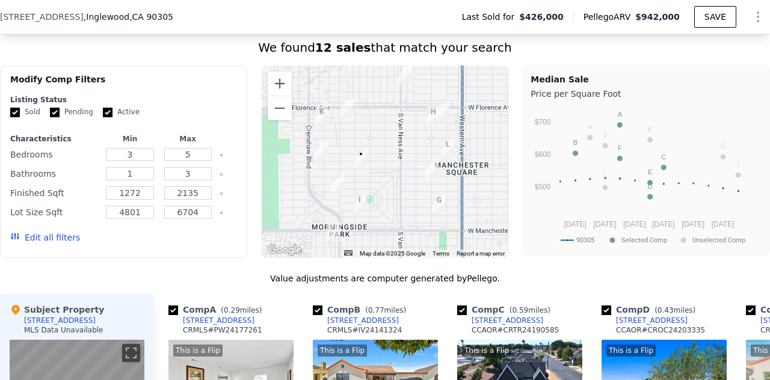
click at [408, 193] on div at bounding box center [385, 162] width 247 height 193
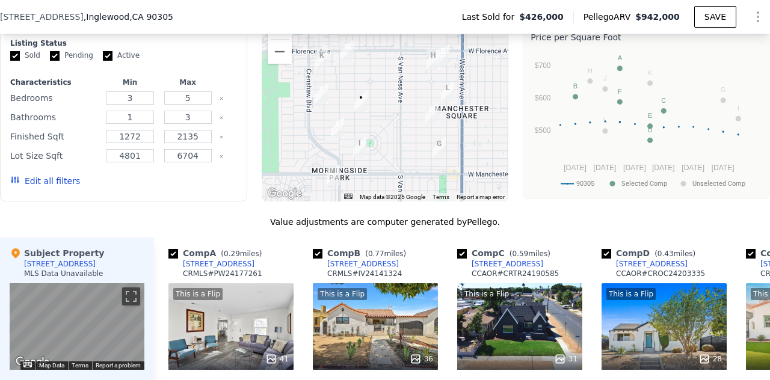
scroll to position [1028, 0]
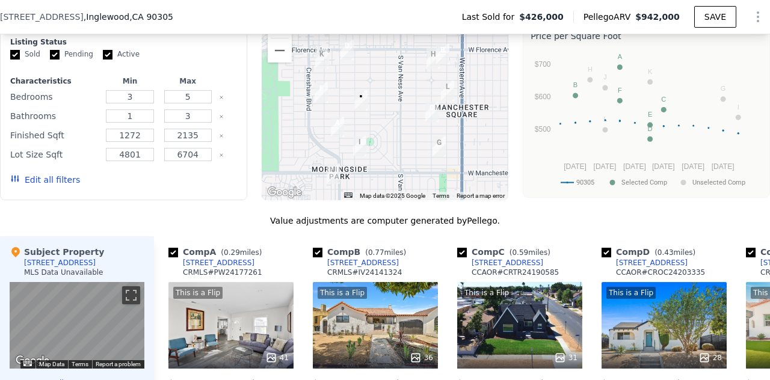
click at [316, 258] on input "checkbox" at bounding box center [318, 253] width 10 height 10
checkbox input "false"
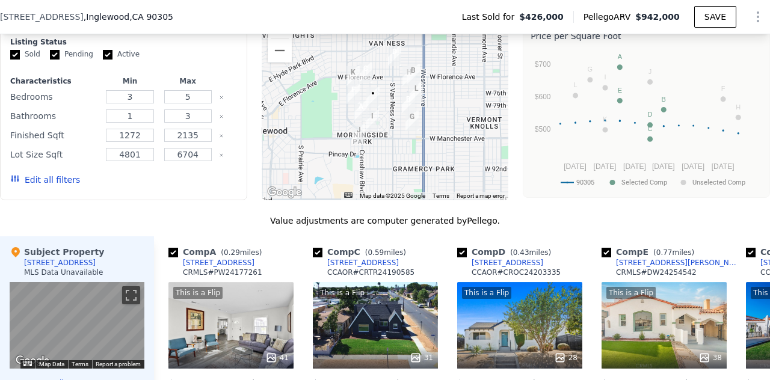
click at [273, 37] on button "Zoom in" at bounding box center [280, 26] width 24 height 24
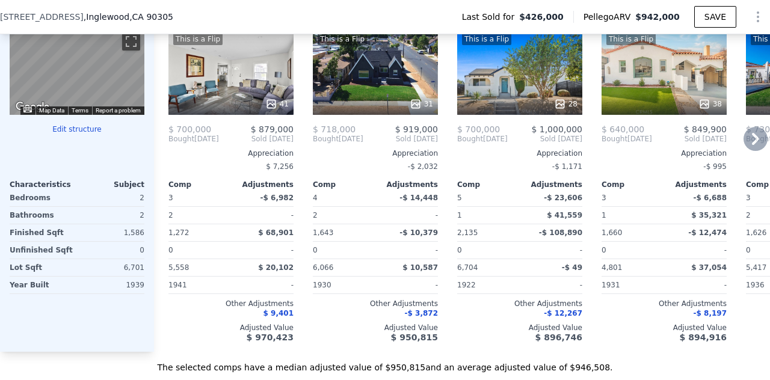
scroll to position [1282, 0]
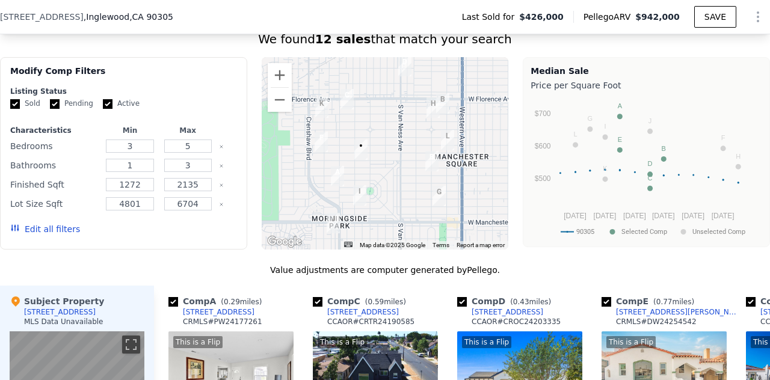
checkbox input "true"
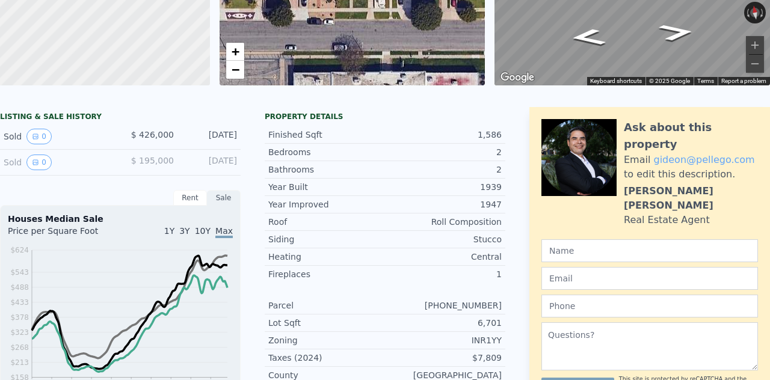
scroll to position [0, 0]
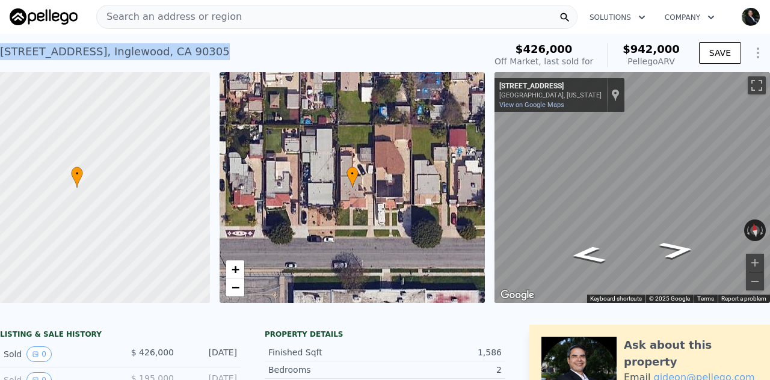
drag, startPoint x: 190, startPoint y: 54, endPoint x: 0, endPoint y: 42, distance: 189.9
click at [0, 42] on div "[STREET_ADDRESS] Sold [DATE] for $426k (~ARV $942k )" at bounding box center [240, 56] width 480 height 34
copy div "[STREET_ADDRESS]"
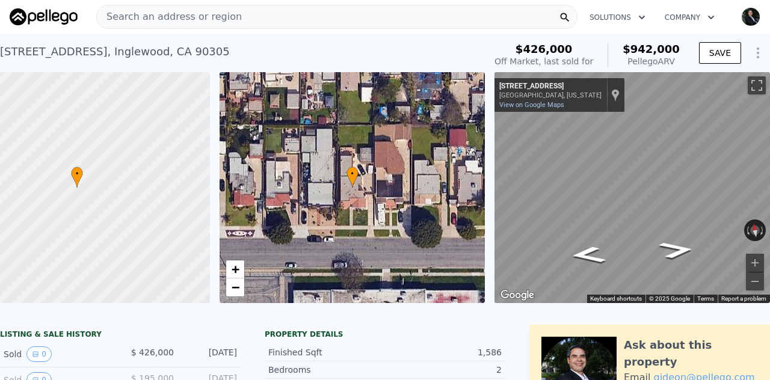
click at [170, 19] on span "Search an address or region" at bounding box center [169, 17] width 145 height 14
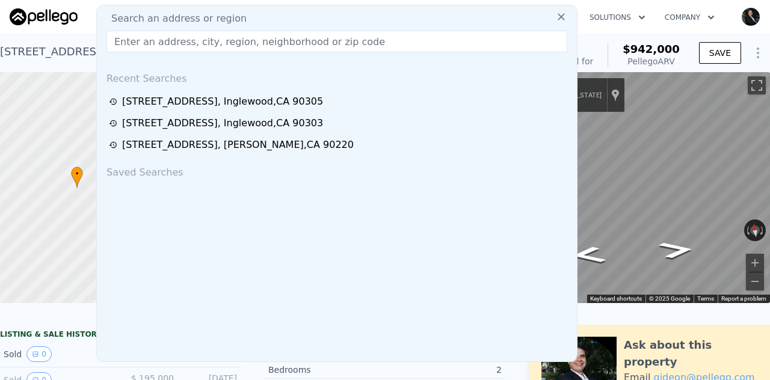
click at [150, 19] on span "Search an address or region" at bounding box center [174, 18] width 145 height 14
drag, startPoint x: 167, startPoint y: 34, endPoint x: 171, endPoint y: 45, distance: 11.1
click at [168, 38] on input "text" at bounding box center [336, 42] width 461 height 22
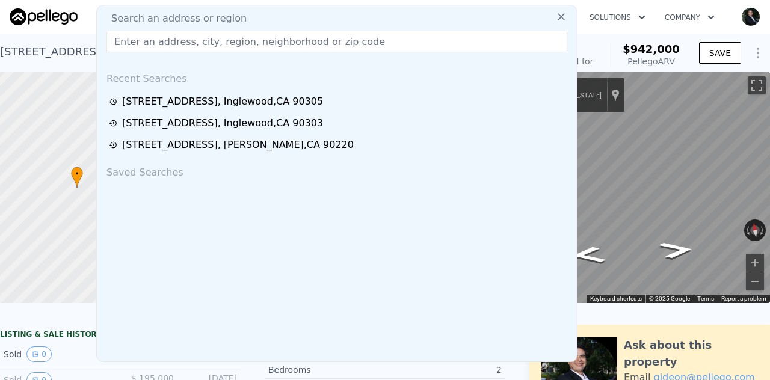
paste input "[STREET_ADDRESS]"
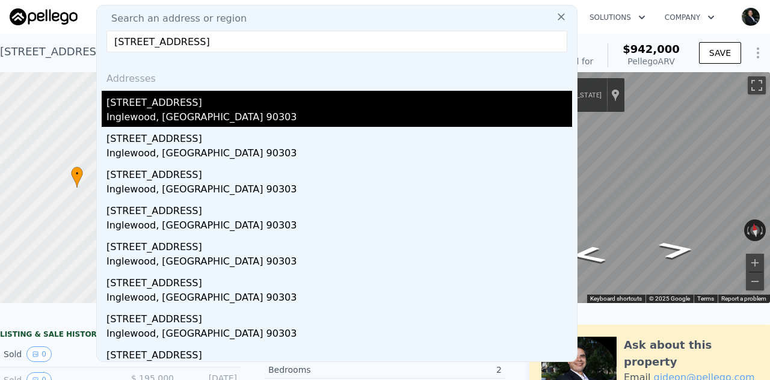
type input "[STREET_ADDRESS]"
click at [167, 108] on div "[STREET_ADDRESS]" at bounding box center [339, 100] width 466 height 19
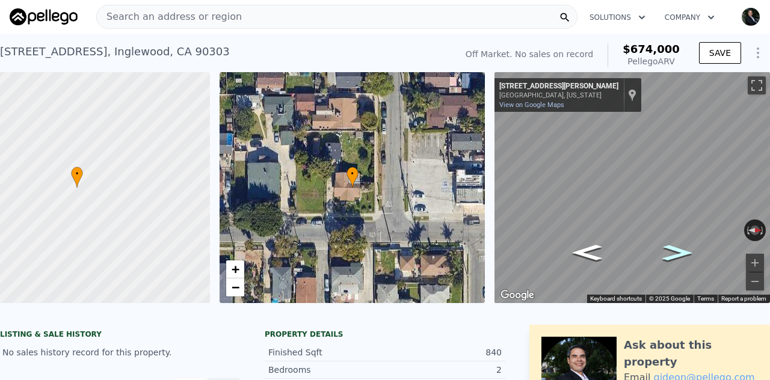
click at [668, 252] on icon "Go North, S Doty Ave" at bounding box center [677, 252] width 57 height 23
click at [667, 250] on icon "Go North, S Doty Ave" at bounding box center [677, 252] width 55 height 23
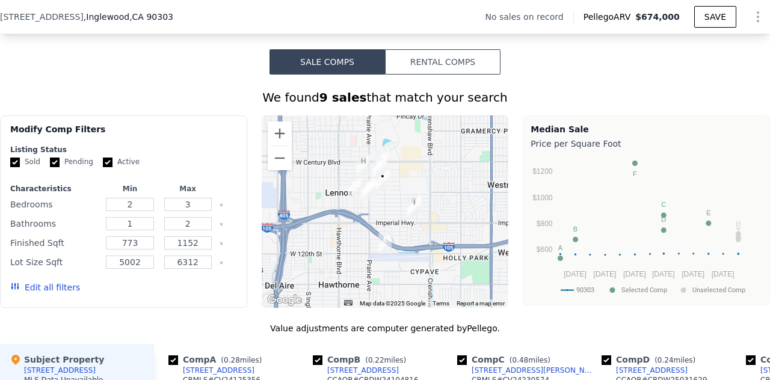
scroll to position [862, 0]
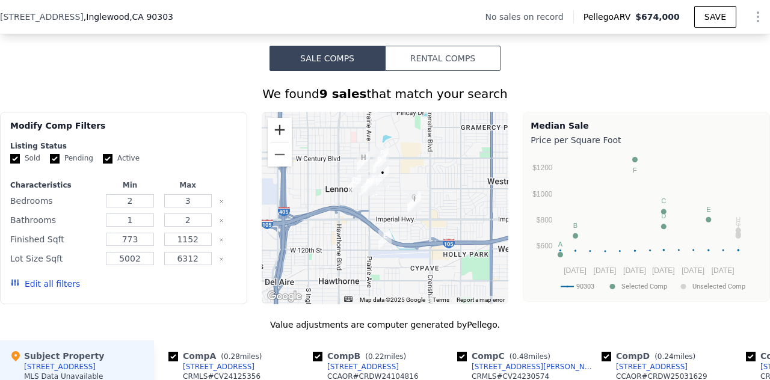
click at [274, 140] on button "Zoom in" at bounding box center [280, 130] width 24 height 24
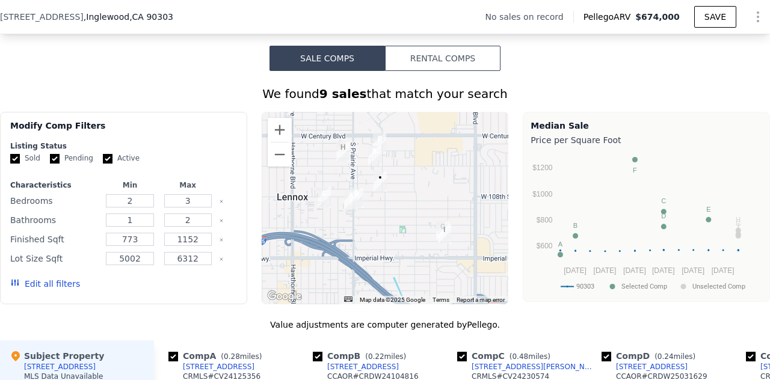
drag, startPoint x: 377, startPoint y: 223, endPoint x: 377, endPoint y: 252, distance: 28.3
click at [377, 252] on div at bounding box center [385, 208] width 247 height 193
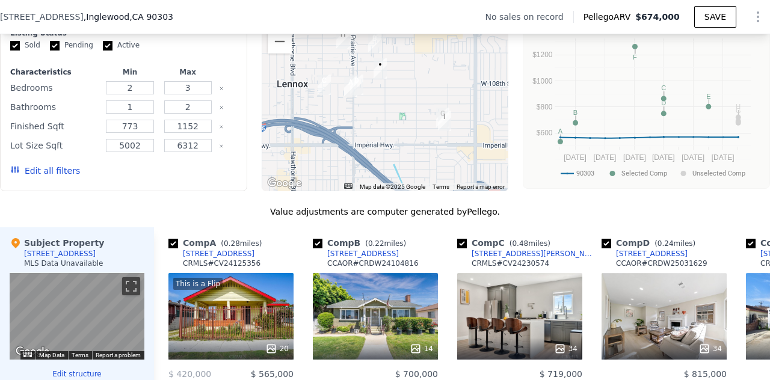
scroll to position [936, 0]
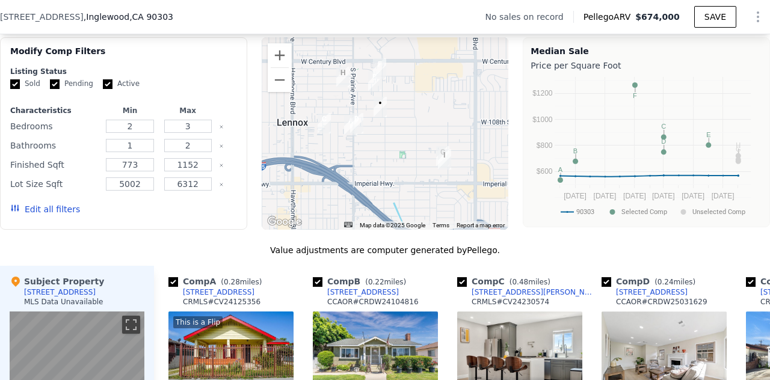
click at [460, 287] on input "checkbox" at bounding box center [462, 282] width 10 height 10
checkbox input "false"
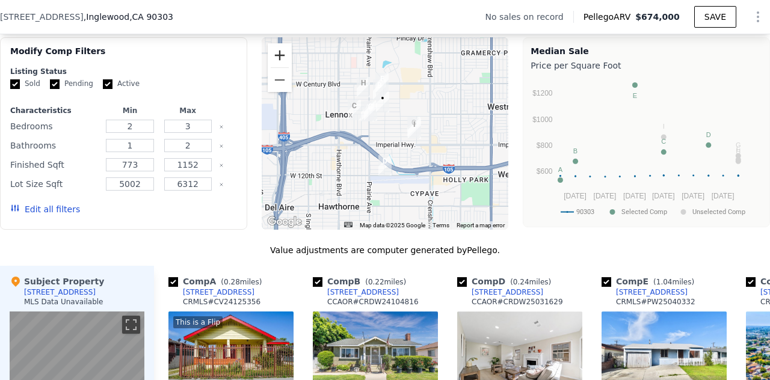
click at [277, 62] on button "Zoom in" at bounding box center [280, 55] width 24 height 24
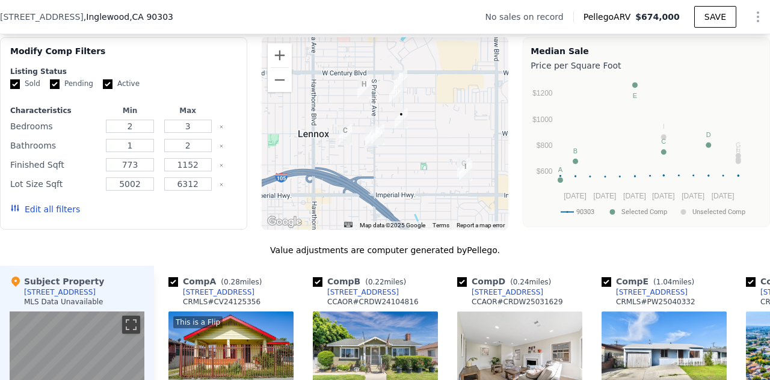
drag, startPoint x: 389, startPoint y: 133, endPoint x: 410, endPoint y: 173, distance: 44.9
click at [410, 173] on div at bounding box center [385, 133] width 247 height 193
click at [276, 67] on button "Zoom in" at bounding box center [280, 55] width 24 height 24
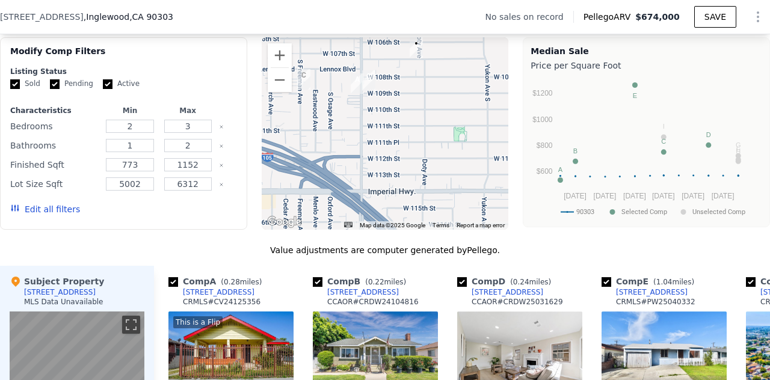
drag, startPoint x: 436, startPoint y: 185, endPoint x: 430, endPoint y: 118, distance: 67.1
click at [430, 118] on div at bounding box center [385, 133] width 247 height 193
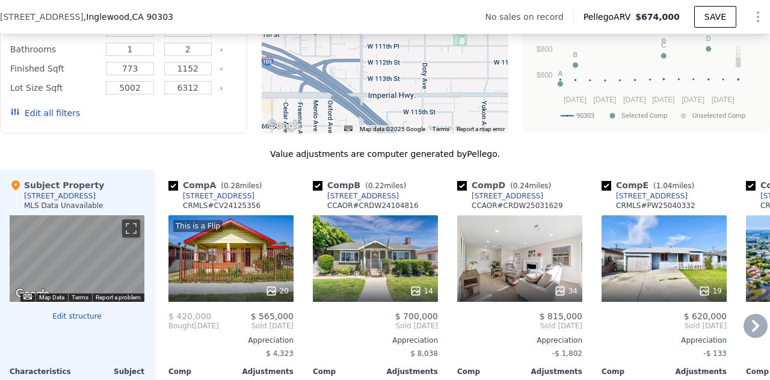
scroll to position [1028, 0]
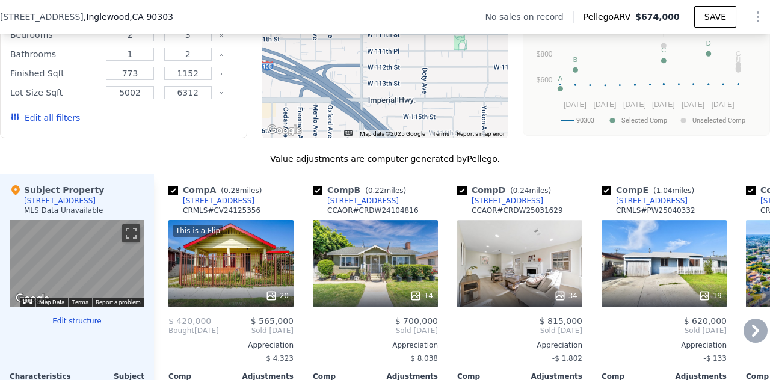
click at [174, 196] on input "checkbox" at bounding box center [173, 191] width 10 height 10
checkbox input "false"
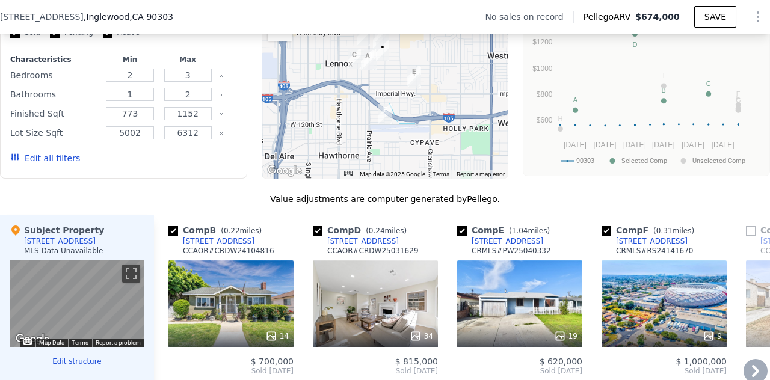
scroll to position [992, 0]
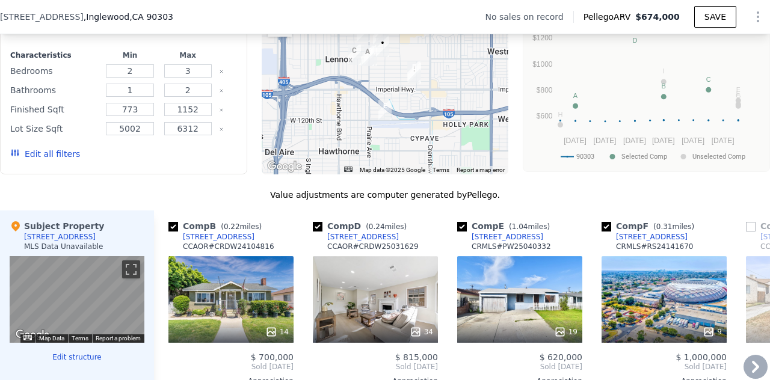
click at [460, 232] on input "checkbox" at bounding box center [462, 227] width 10 height 10
checkbox input "false"
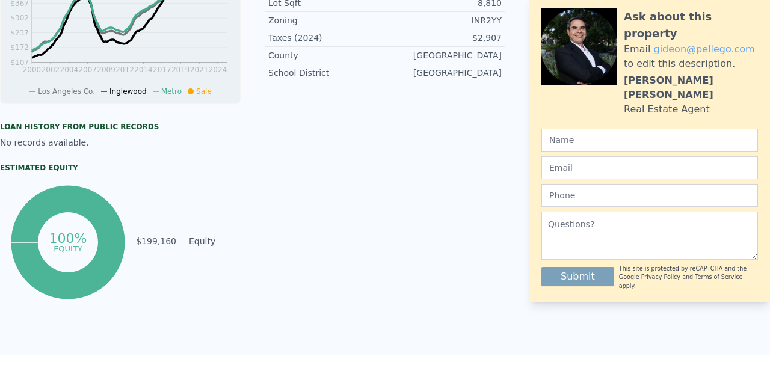
scroll to position [0, 0]
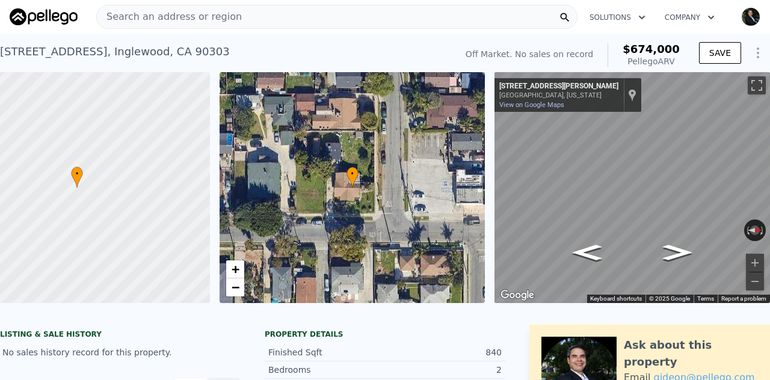
checkbox input "true"
click at [155, 15] on span "Search an address or region" at bounding box center [169, 17] width 145 height 14
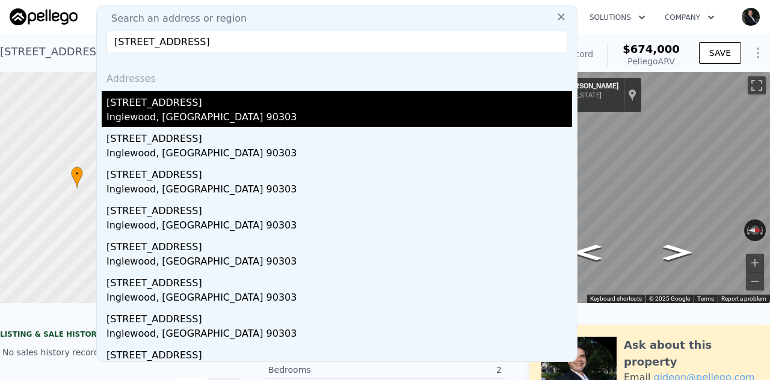
type input "[STREET_ADDRESS]"
click at [169, 104] on div "[STREET_ADDRESS]" at bounding box center [339, 100] width 466 height 19
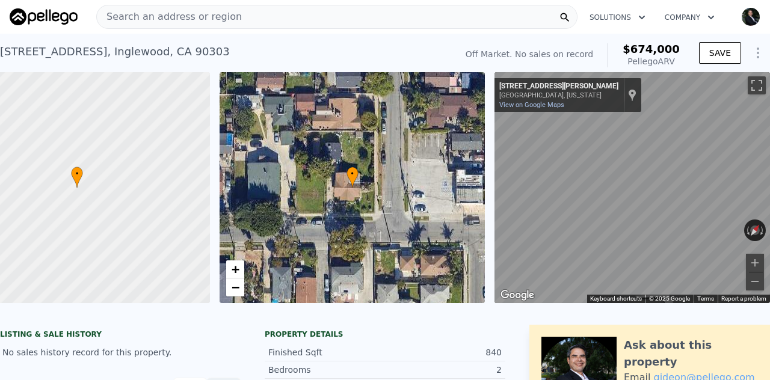
click at [431, 256] on div "• + − • + − ← Move left → Move right ↑ Move up ↓ Move down + Zoom in - Zoom out…" at bounding box center [385, 187] width 770 height 231
click at [203, 17] on span "Search an address or region" at bounding box center [169, 17] width 145 height 14
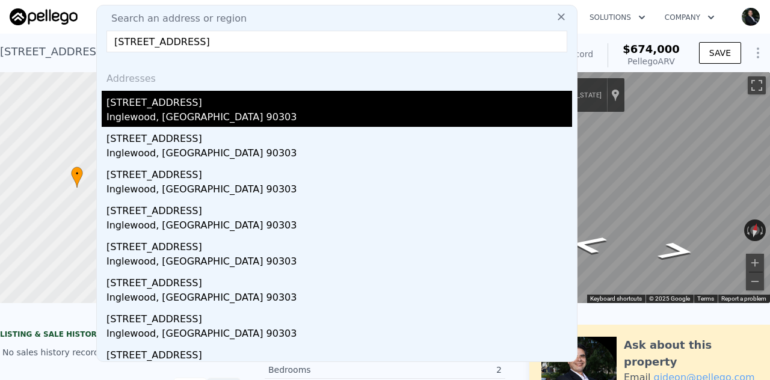
type input "[STREET_ADDRESS]"
click at [161, 117] on div "Inglewood, [GEOGRAPHIC_DATA] 90303" at bounding box center [339, 118] width 466 height 17
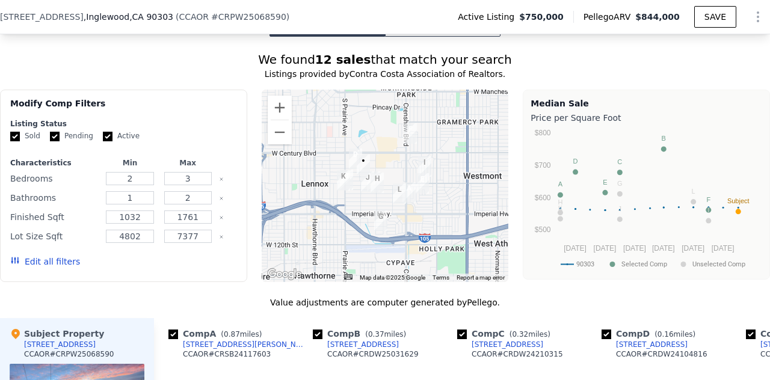
scroll to position [988, 0]
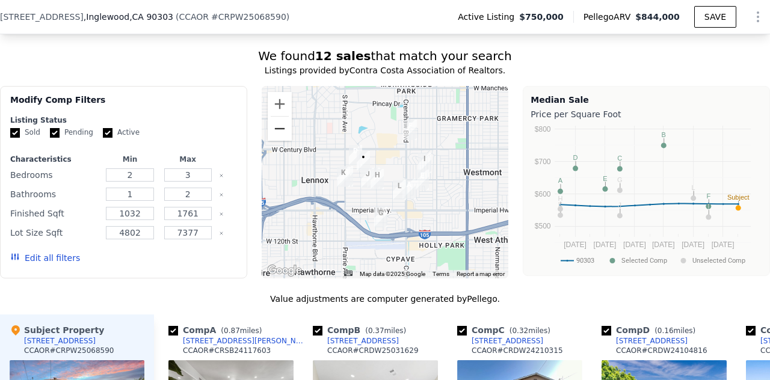
click at [279, 141] on button "Zoom out" at bounding box center [280, 129] width 24 height 24
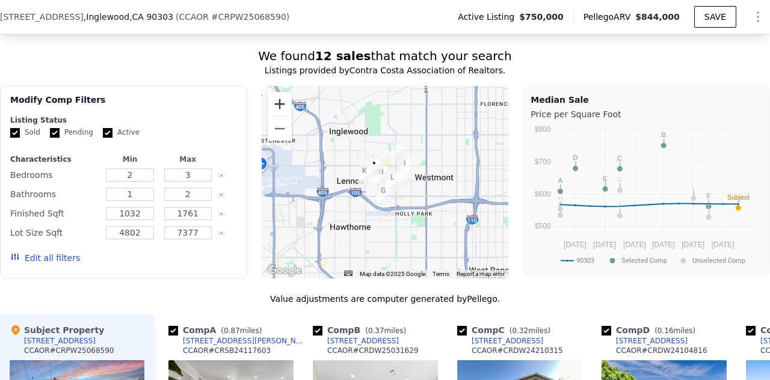
click at [280, 111] on button "Zoom in" at bounding box center [280, 104] width 24 height 24
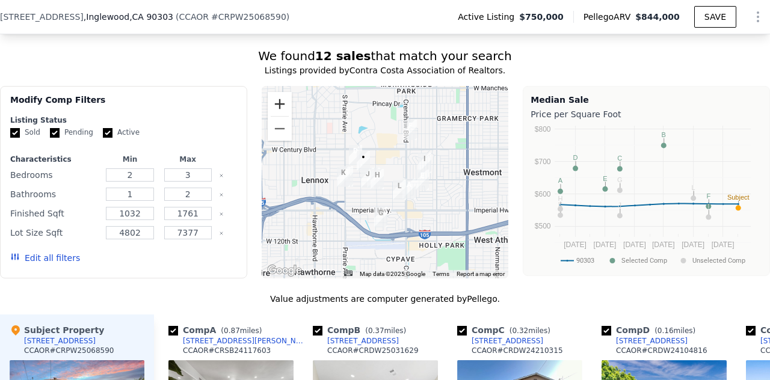
click at [280, 111] on button "Zoom in" at bounding box center [280, 104] width 24 height 24
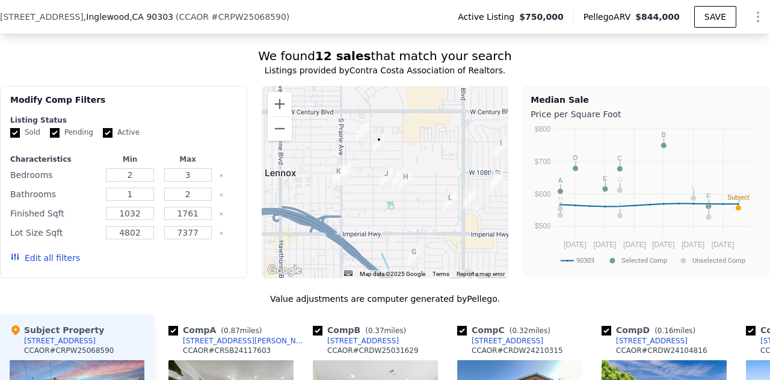
drag, startPoint x: 398, startPoint y: 190, endPoint x: 433, endPoint y: 185, distance: 35.8
click at [433, 185] on div at bounding box center [385, 182] width 247 height 193
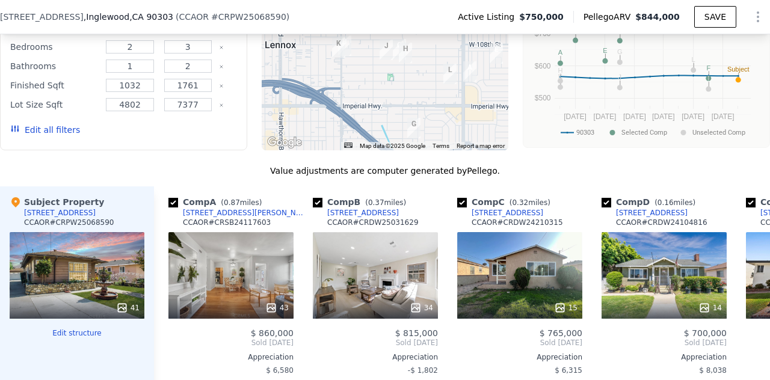
scroll to position [1178, 0]
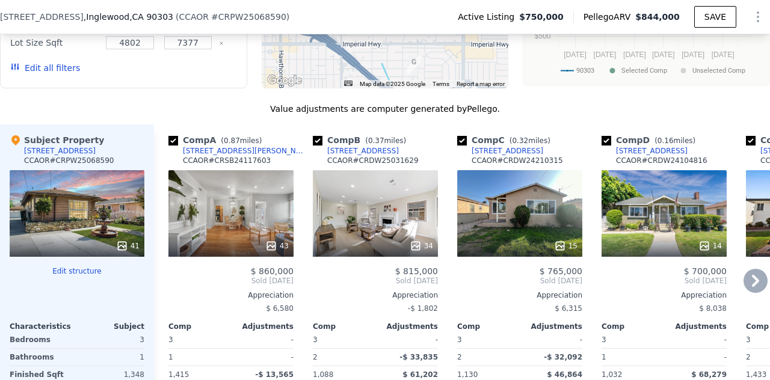
click at [172, 146] on input "checkbox" at bounding box center [173, 141] width 10 height 10
checkbox input "false"
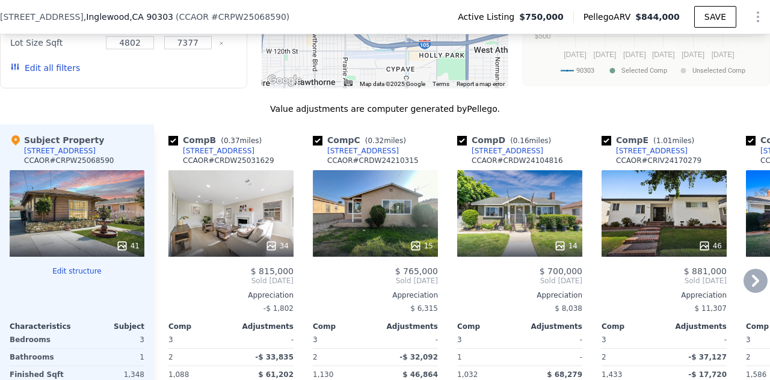
click at [605, 146] on input "checkbox" at bounding box center [607, 141] width 10 height 10
checkbox input "false"
click at [746, 146] on input "checkbox" at bounding box center [751, 141] width 10 height 10
checkbox input "false"
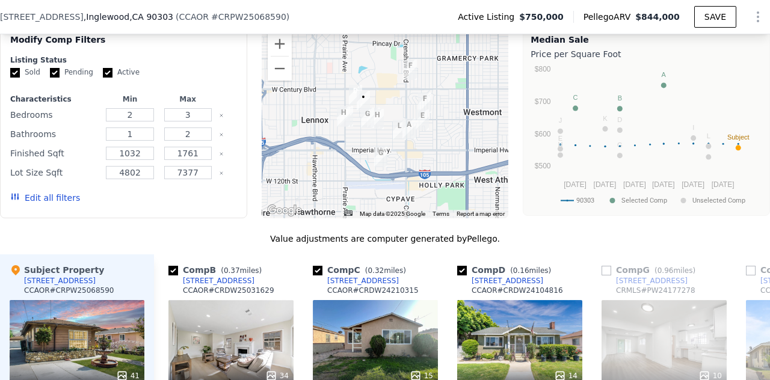
scroll to position [995, 0]
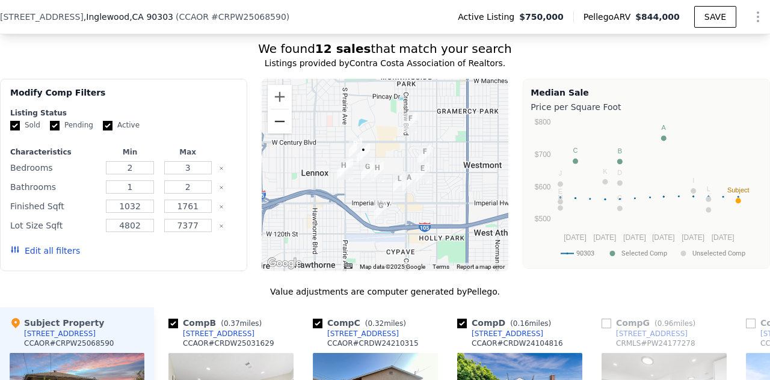
click at [271, 131] on button "Zoom out" at bounding box center [280, 122] width 24 height 24
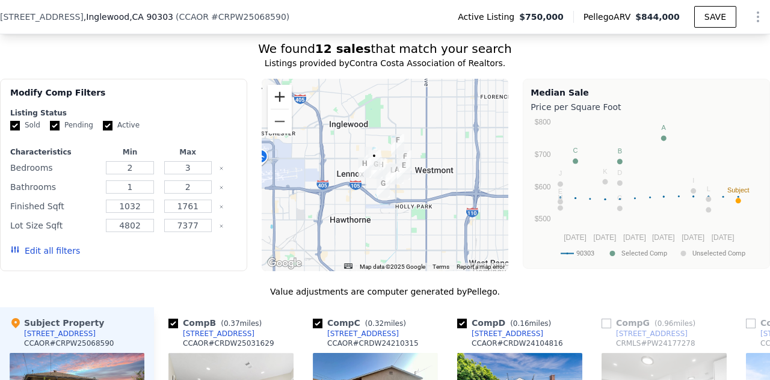
click at [278, 104] on button "Zoom in" at bounding box center [280, 97] width 24 height 24
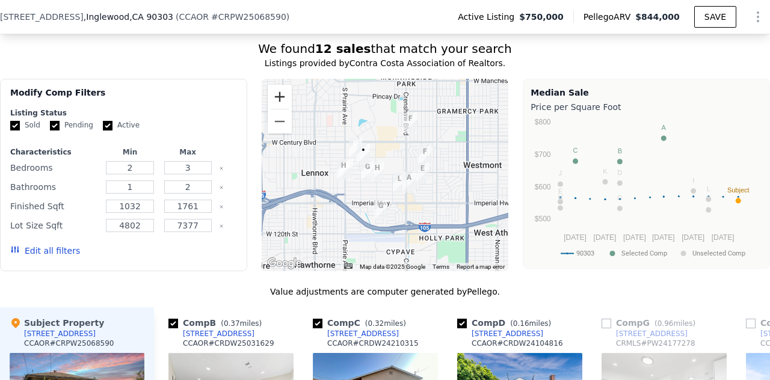
click at [278, 104] on button "Zoom in" at bounding box center [280, 97] width 24 height 24
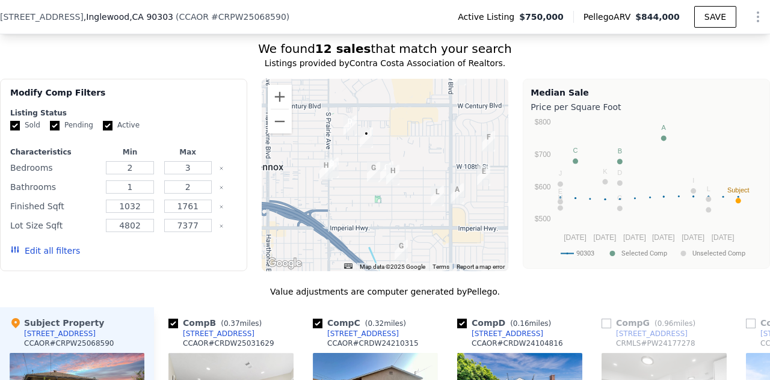
drag, startPoint x: 414, startPoint y: 194, endPoint x: 438, endPoint y: 190, distance: 24.5
click at [438, 190] on div at bounding box center [385, 175] width 247 height 193
click at [610, 329] on input "checkbox" at bounding box center [607, 324] width 10 height 10
checkbox input "true"
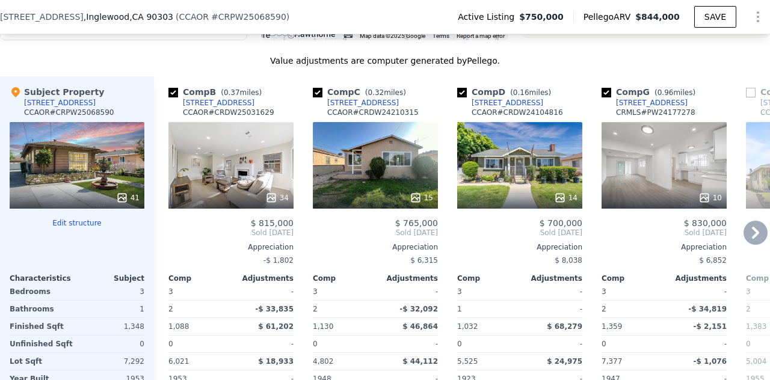
scroll to position [1231, 0]
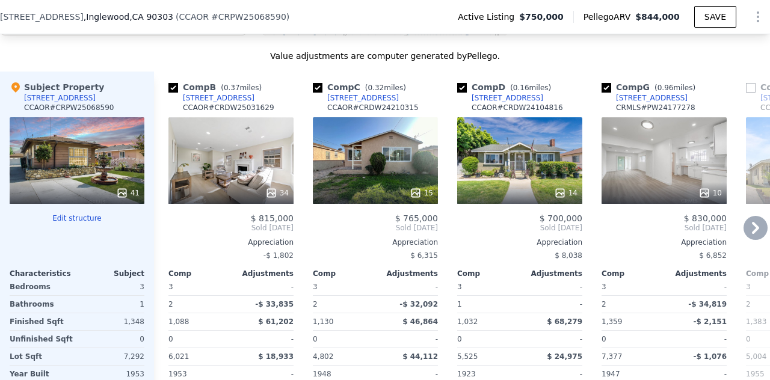
click at [752, 234] on icon at bounding box center [755, 228] width 7 height 12
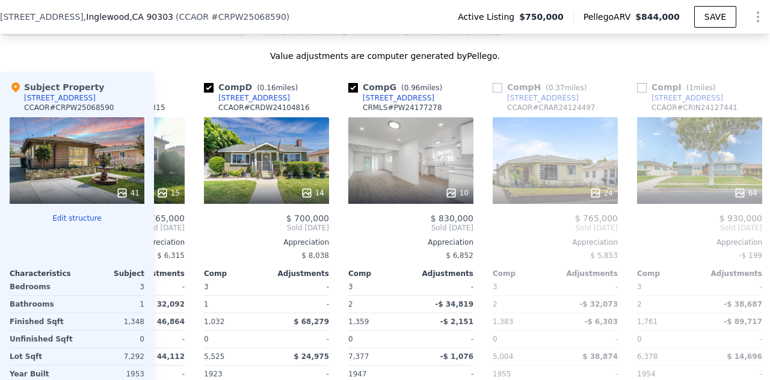
scroll to position [0, 289]
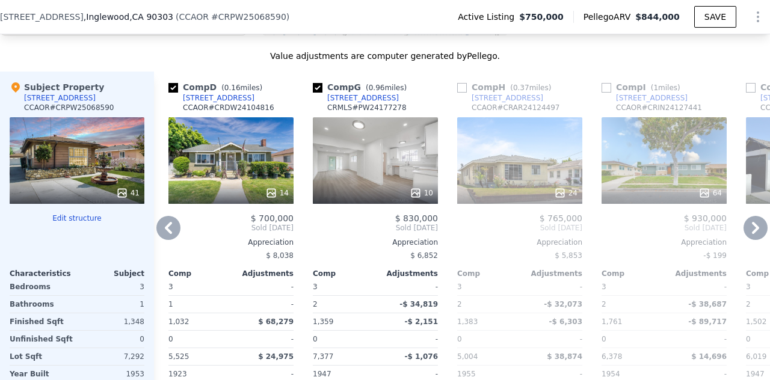
click at [458, 93] on input "checkbox" at bounding box center [462, 88] width 10 height 10
checkbox input "true"
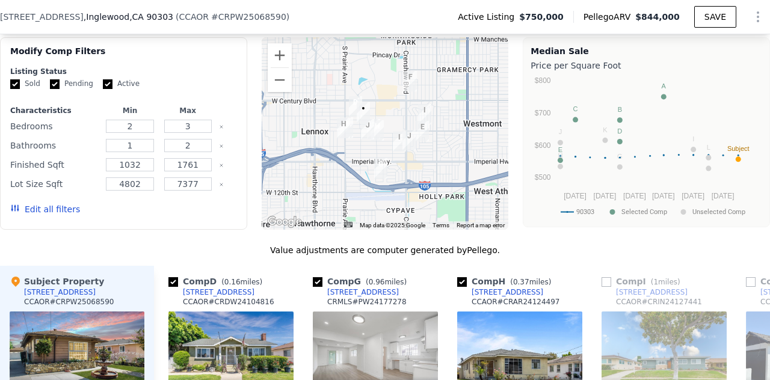
scroll to position [1019, 0]
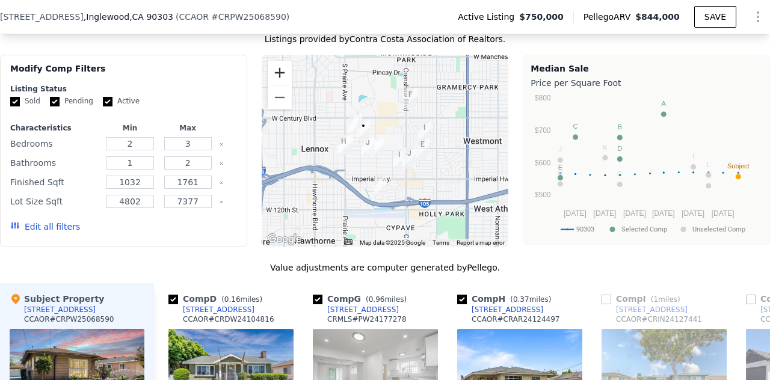
click at [274, 74] on button "Zoom in" at bounding box center [280, 73] width 24 height 24
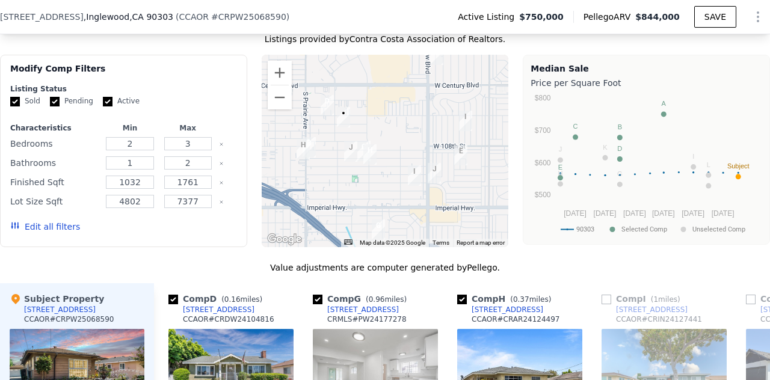
click at [410, 179] on img "3192 W 111th Pl" at bounding box center [414, 175] width 13 height 20
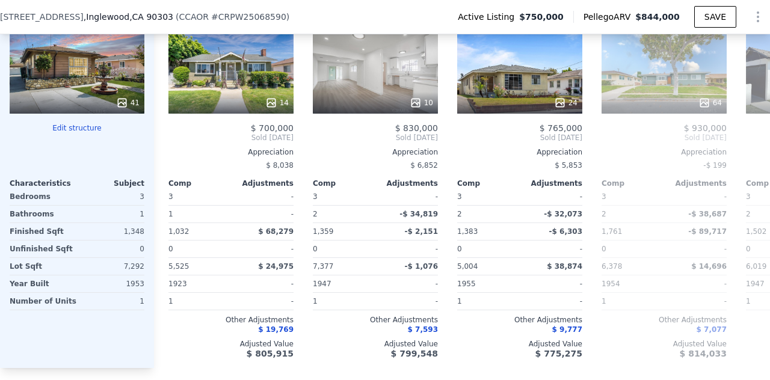
scroll to position [1339, 0]
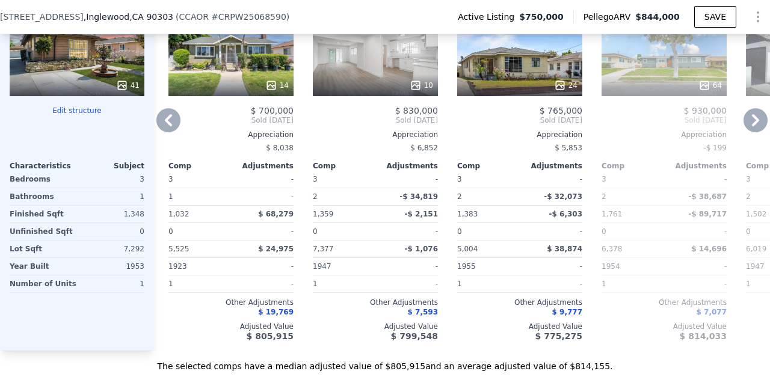
click at [748, 132] on icon at bounding box center [756, 120] width 24 height 24
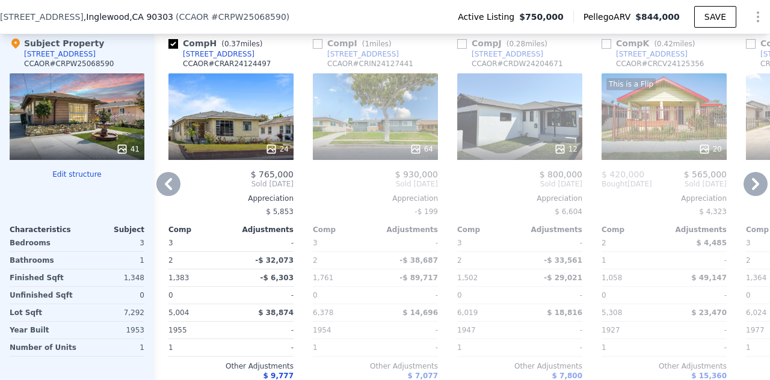
scroll to position [1239, 0]
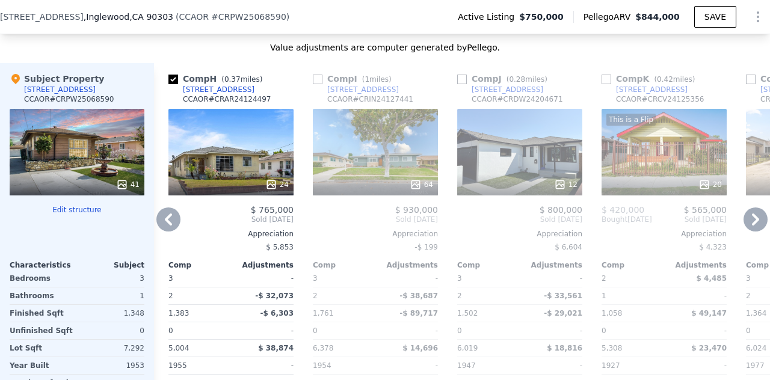
click at [463, 84] on input "checkbox" at bounding box center [462, 80] width 10 height 10
checkbox input "true"
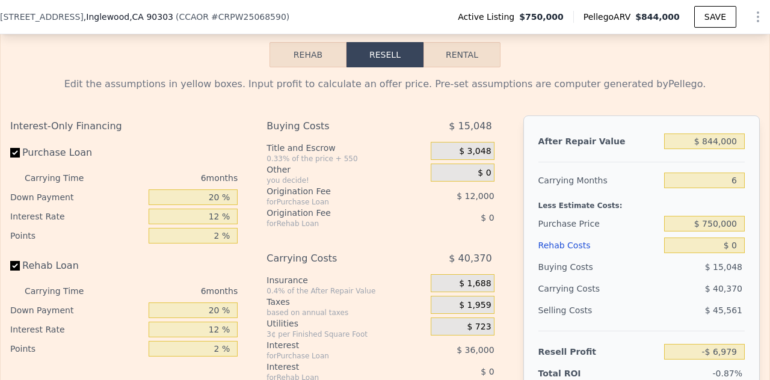
scroll to position [1775, 0]
